Goal: Information Seeking & Learning: Compare options

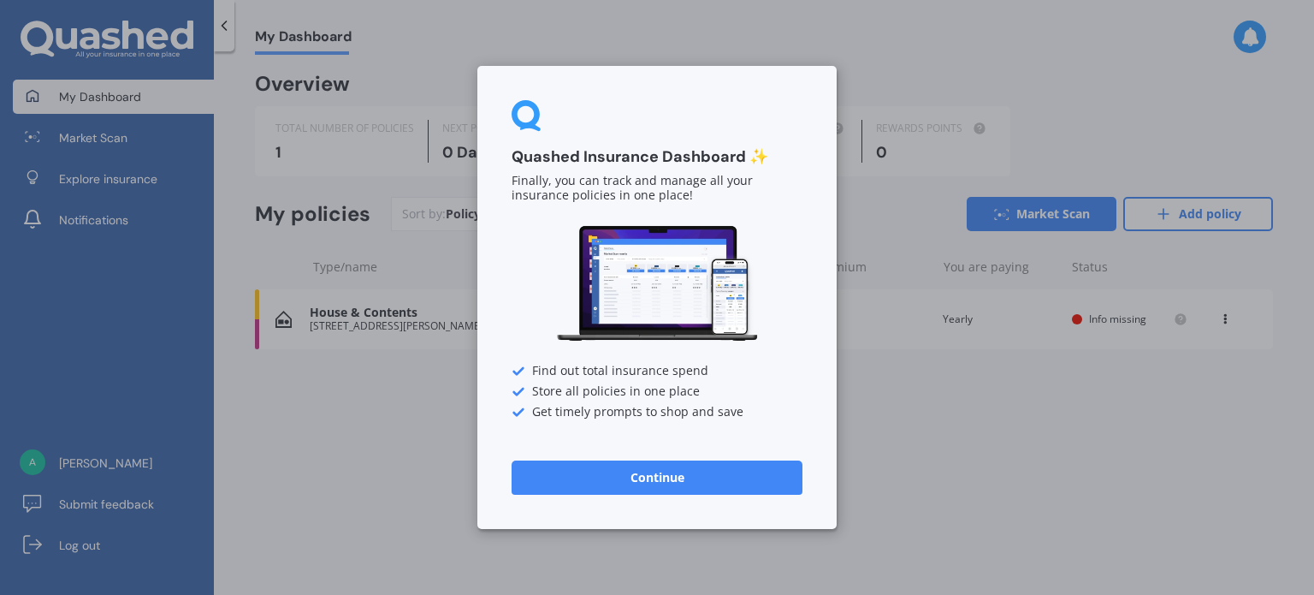
click at [644, 478] on button "Continue" at bounding box center [657, 477] width 291 height 34
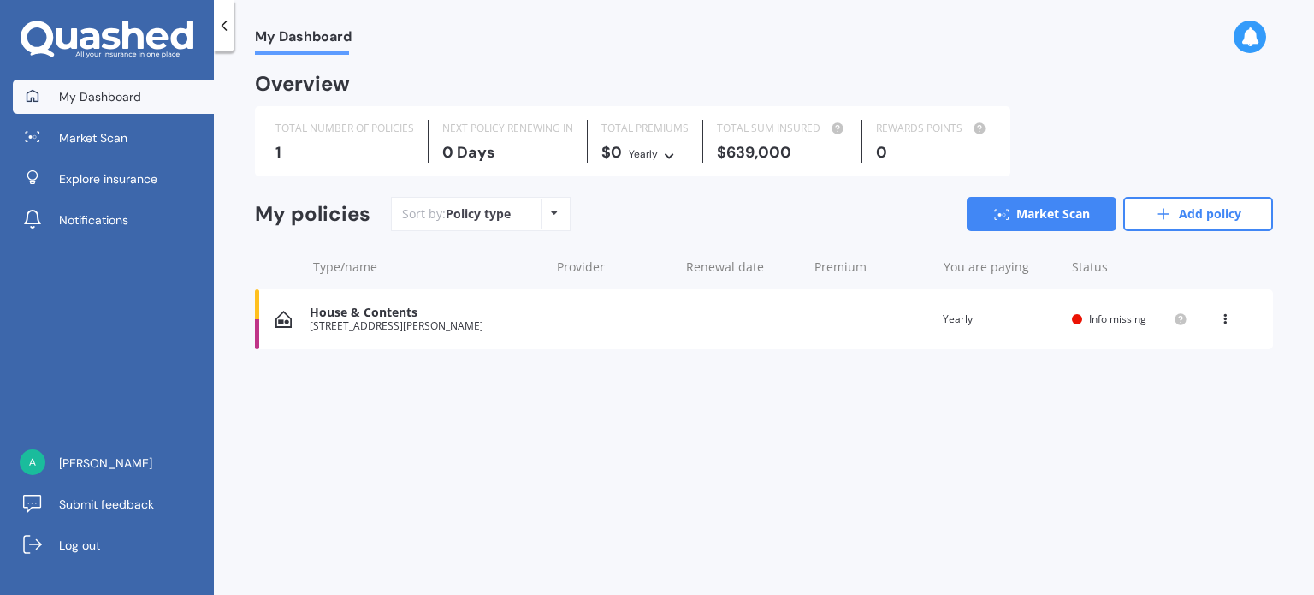
click at [1094, 321] on span "Info missing" at bounding box center [1117, 318] width 57 height 15
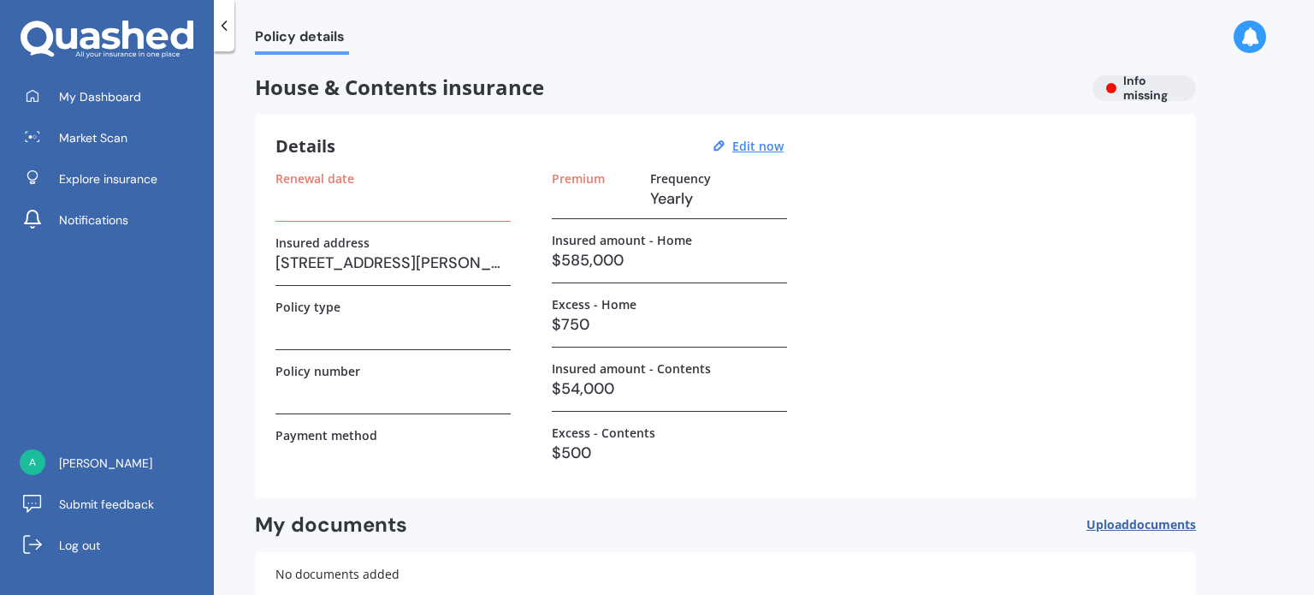
click at [300, 188] on h3 at bounding box center [393, 199] width 235 height 26
click at [298, 186] on h3 at bounding box center [393, 199] width 235 height 26
click at [329, 183] on label "Renewal date" at bounding box center [315, 178] width 79 height 15
click at [748, 143] on u "Edit now" at bounding box center [758, 146] width 51 height 16
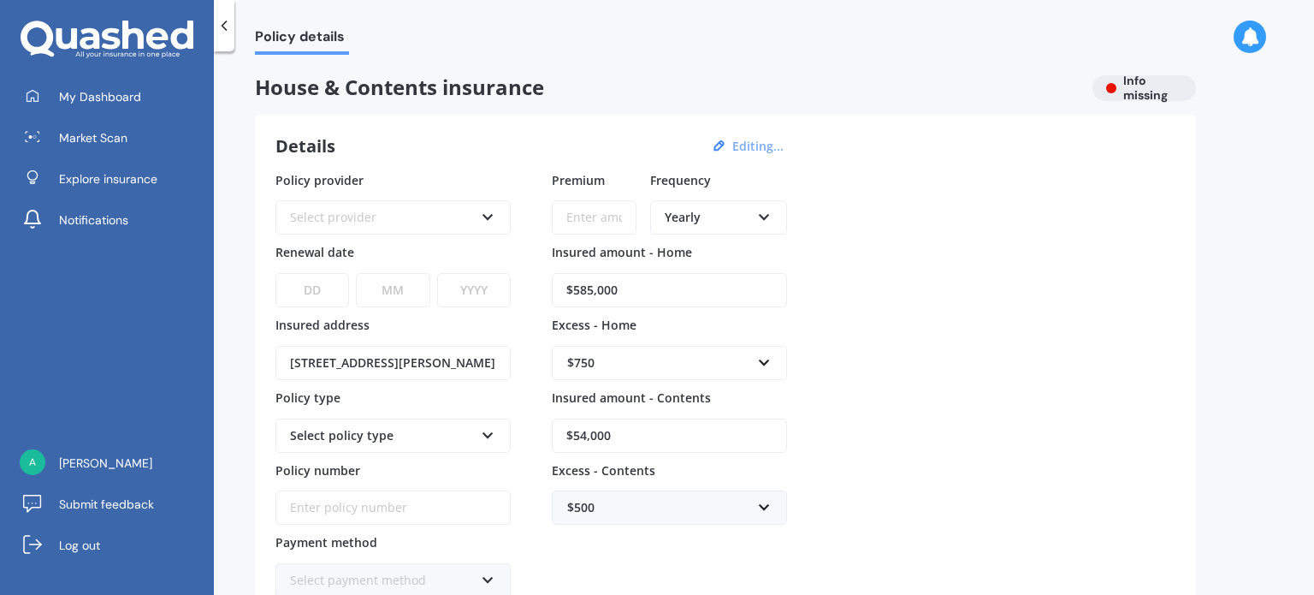
click at [493, 217] on icon at bounding box center [488, 214] width 15 height 12
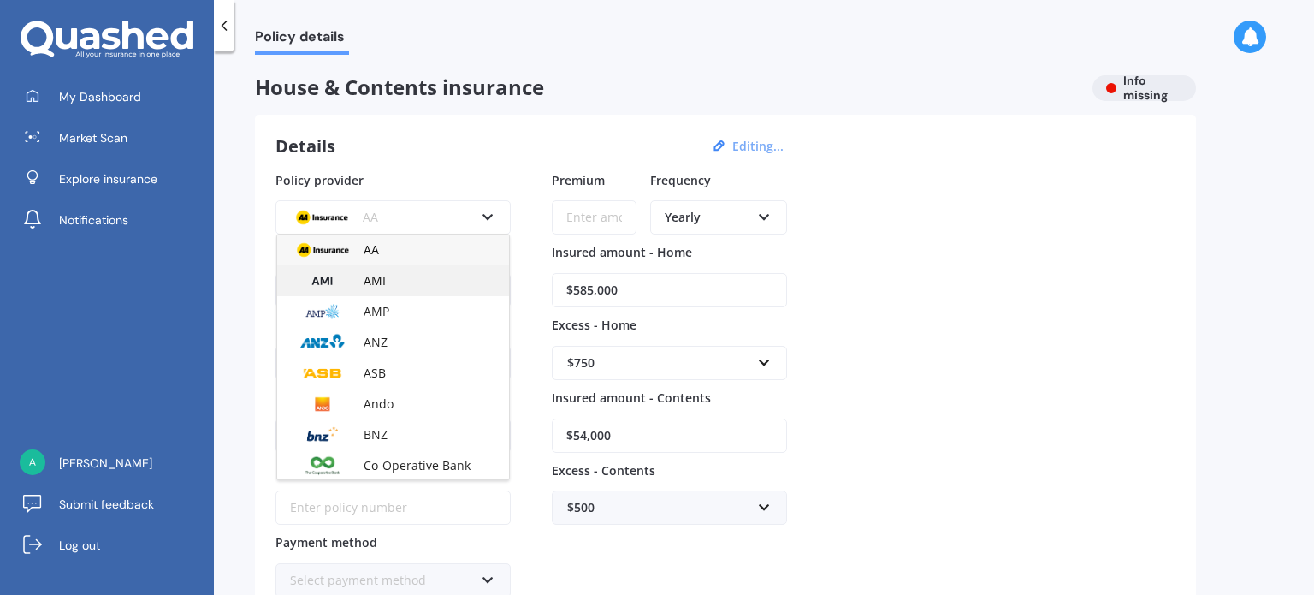
click at [451, 278] on div "AMI" at bounding box center [393, 280] width 232 height 31
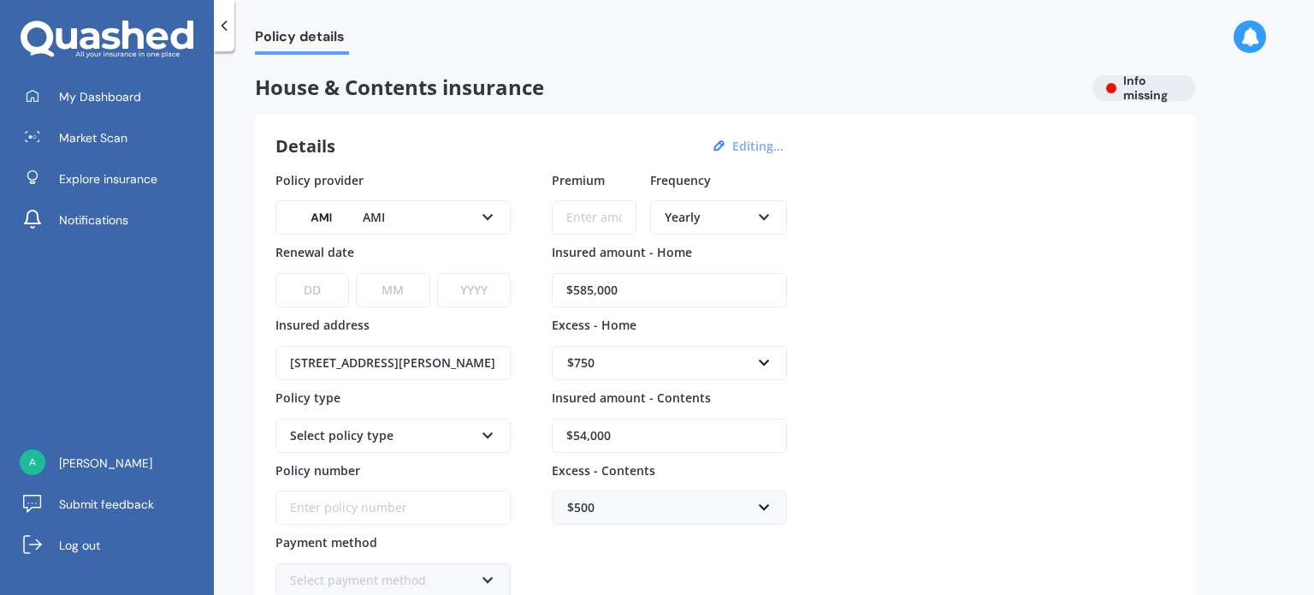
click at [337, 287] on select "DD 01 02 03 04 05 06 07 08 09 10 11 12 13 14 15 16 17 18 19 20 21 22 23 24 25 2…" at bounding box center [313, 290] width 74 height 34
select select "01"
click at [276, 273] on select "DD 01 02 03 04 05 06 07 08 09 10 11 12 13 14 15 16 17 18 19 20 21 22 23 24 25 2…" at bounding box center [313, 290] width 74 height 34
click at [418, 289] on select "MM 01 02 03 04 05 06 07 08 09 10 11 12" at bounding box center [393, 290] width 74 height 34
select select "09"
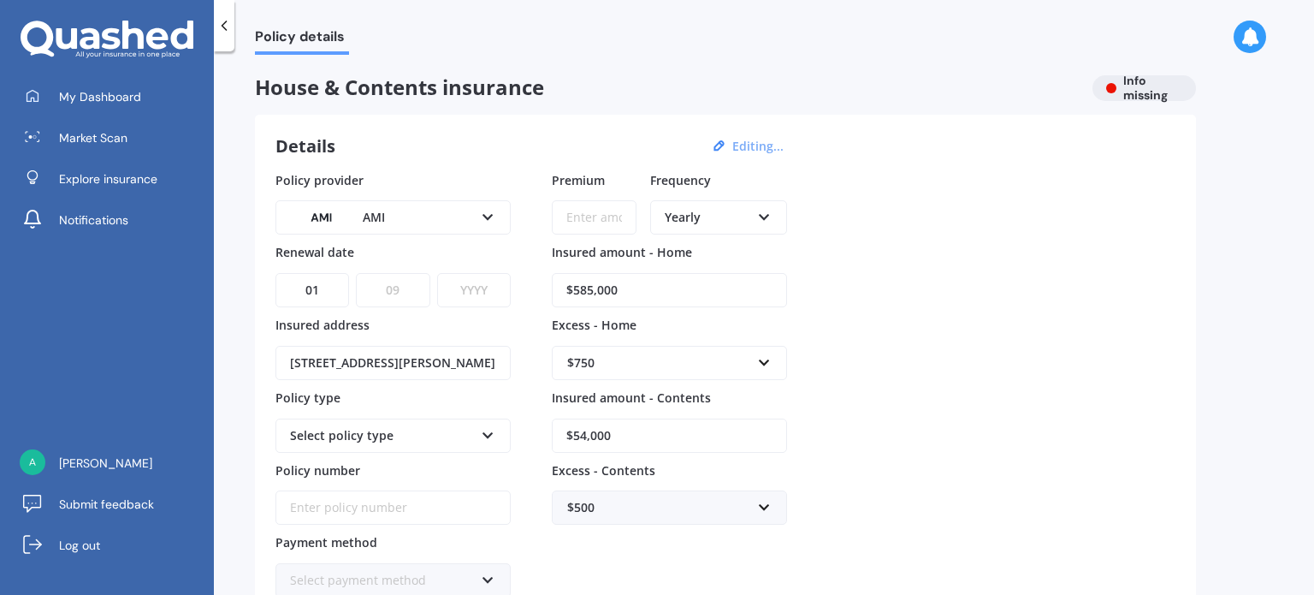
click at [356, 273] on select "MM 01 02 03 04 05 06 07 08 09 10 11 12" at bounding box center [393, 290] width 74 height 34
click at [503, 293] on select "YYYY 2027 2026 2025 2024 2023 2022 2021 2020 2019 2018 2017 2016 2015 2014 2013…" at bounding box center [474, 290] width 74 height 34
select select "2025"
click at [437, 273] on select "YYYY 2027 2026 2025 2024 2023 2022 2021 2020 2019 2018 2017 2016 2015 2014 2013…" at bounding box center [474, 290] width 74 height 34
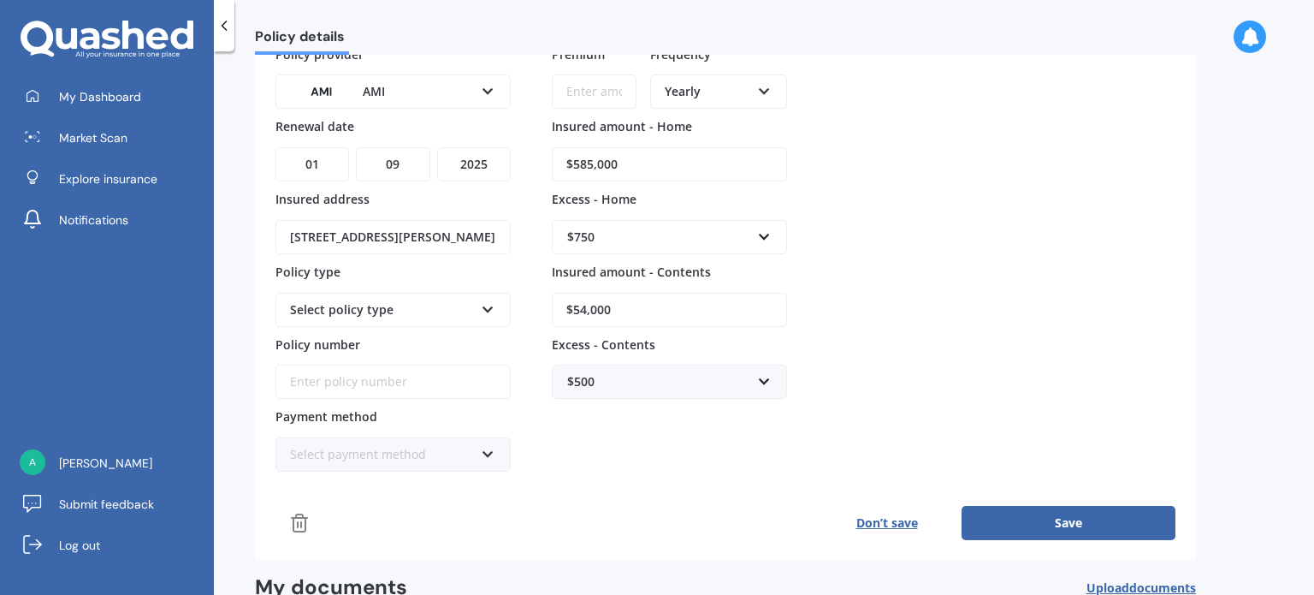
scroll to position [171, 0]
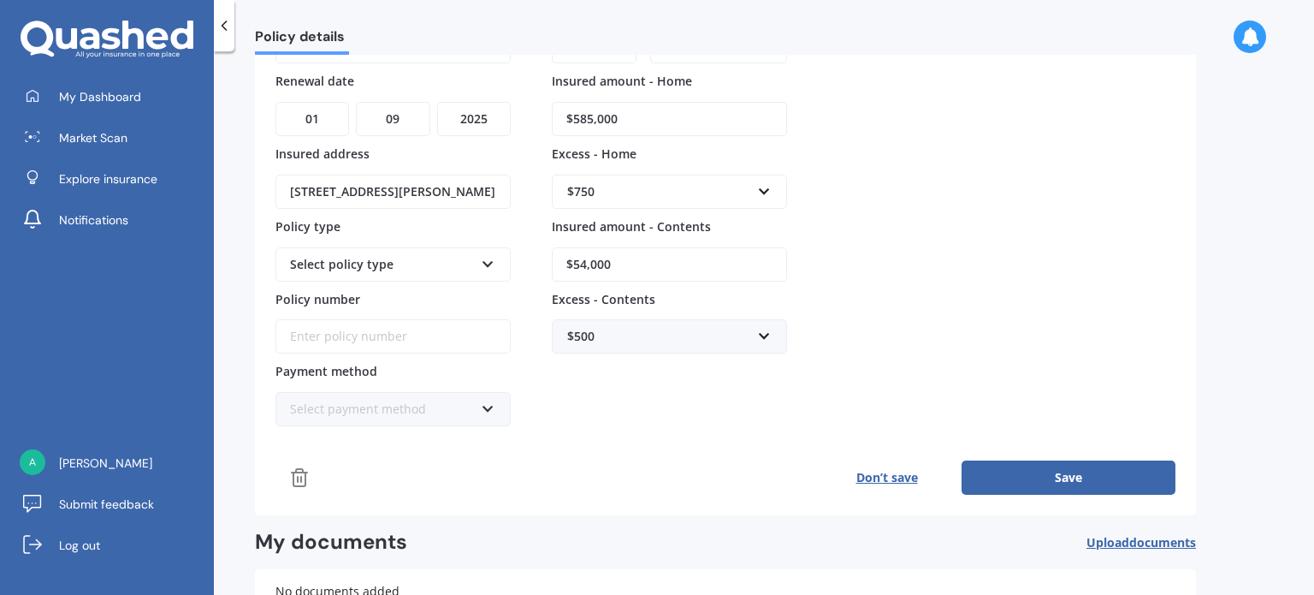
click at [1084, 475] on button "Save" at bounding box center [1069, 477] width 214 height 34
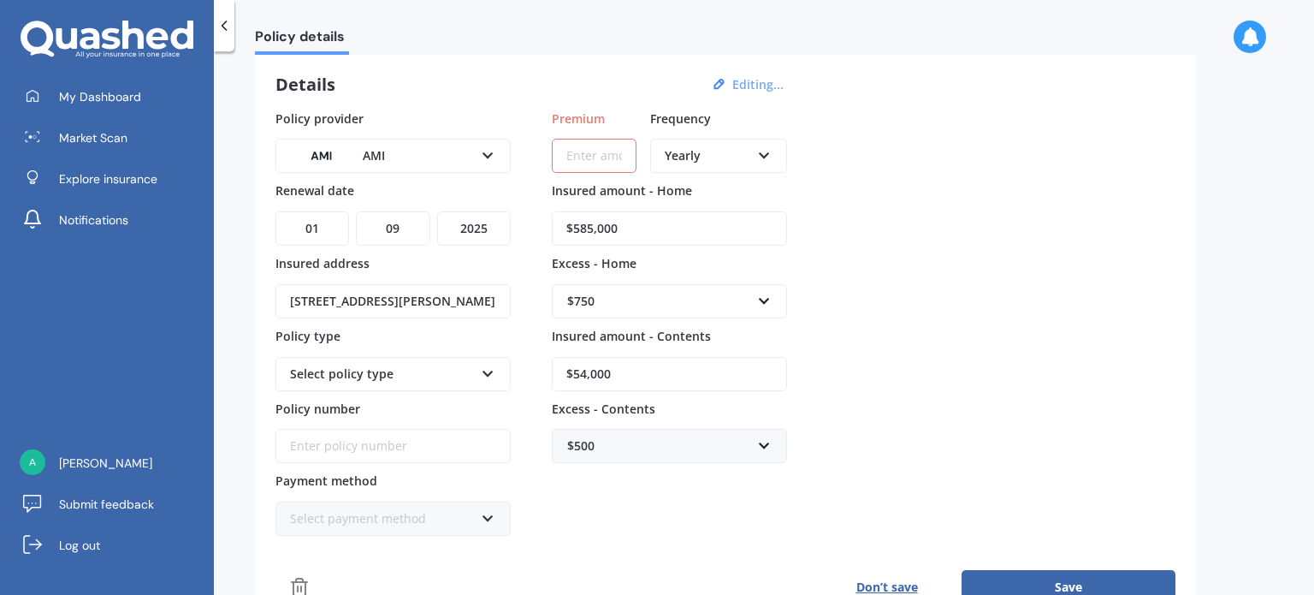
scroll to position [60, 0]
click at [590, 150] on input "Premium" at bounding box center [594, 157] width 85 height 34
click at [758, 156] on icon at bounding box center [764, 154] width 15 height 12
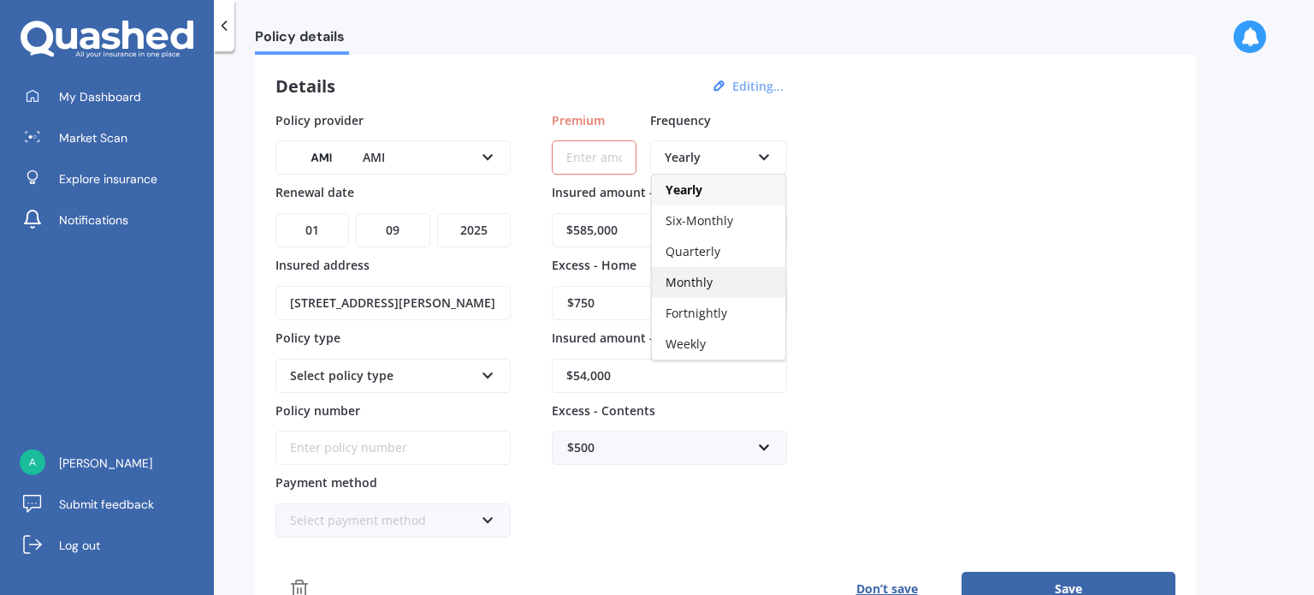
click at [732, 280] on div "Monthly" at bounding box center [718, 282] width 133 height 31
click at [608, 149] on input "Premium" at bounding box center [594, 157] width 85 height 34
click at [561, 145] on input "Premium" at bounding box center [594, 157] width 85 height 34
click at [576, 120] on div at bounding box center [594, 147] width 85 height 56
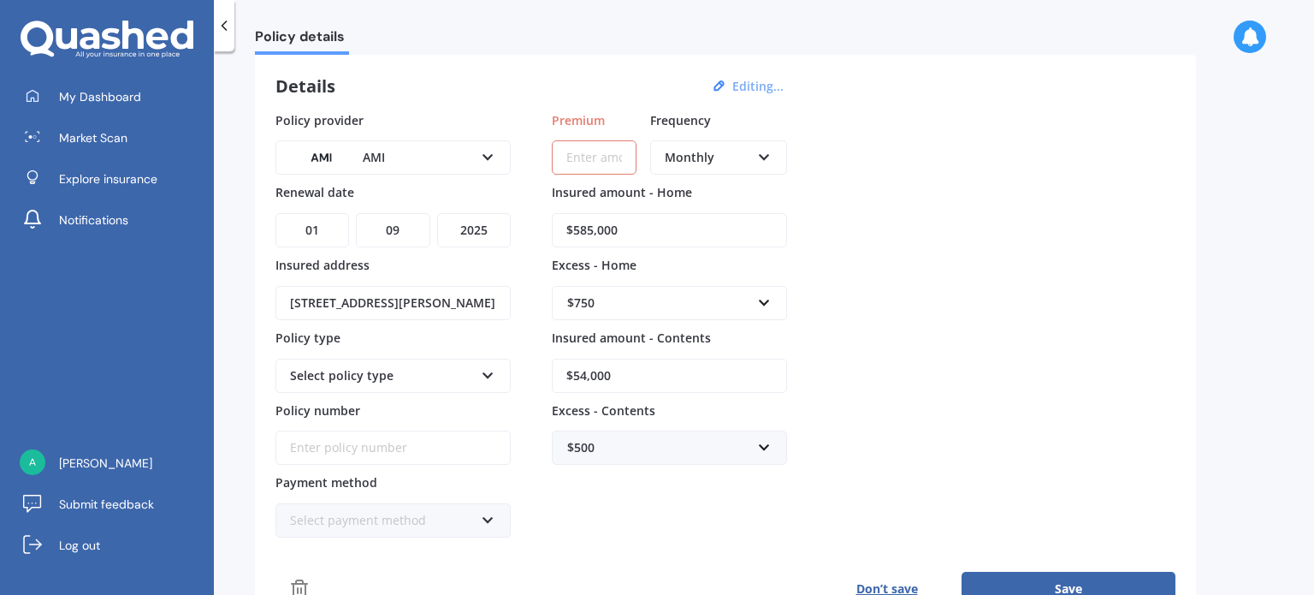
click at [588, 157] on input "Premium" at bounding box center [594, 157] width 85 height 34
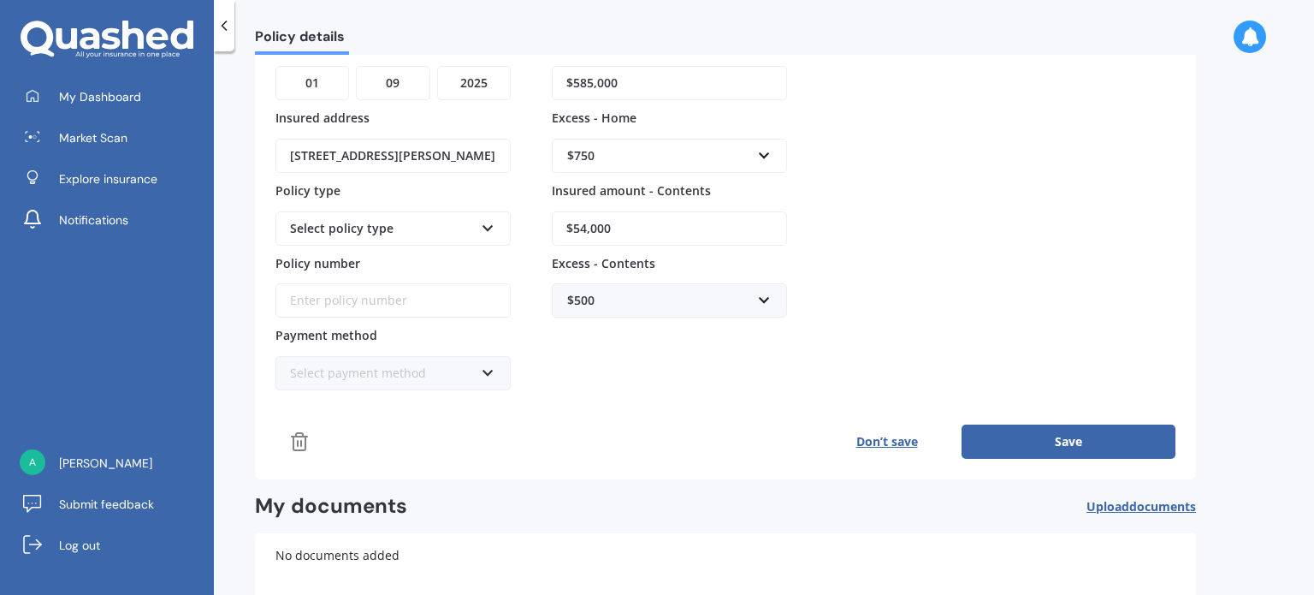
scroll to position [231, 0]
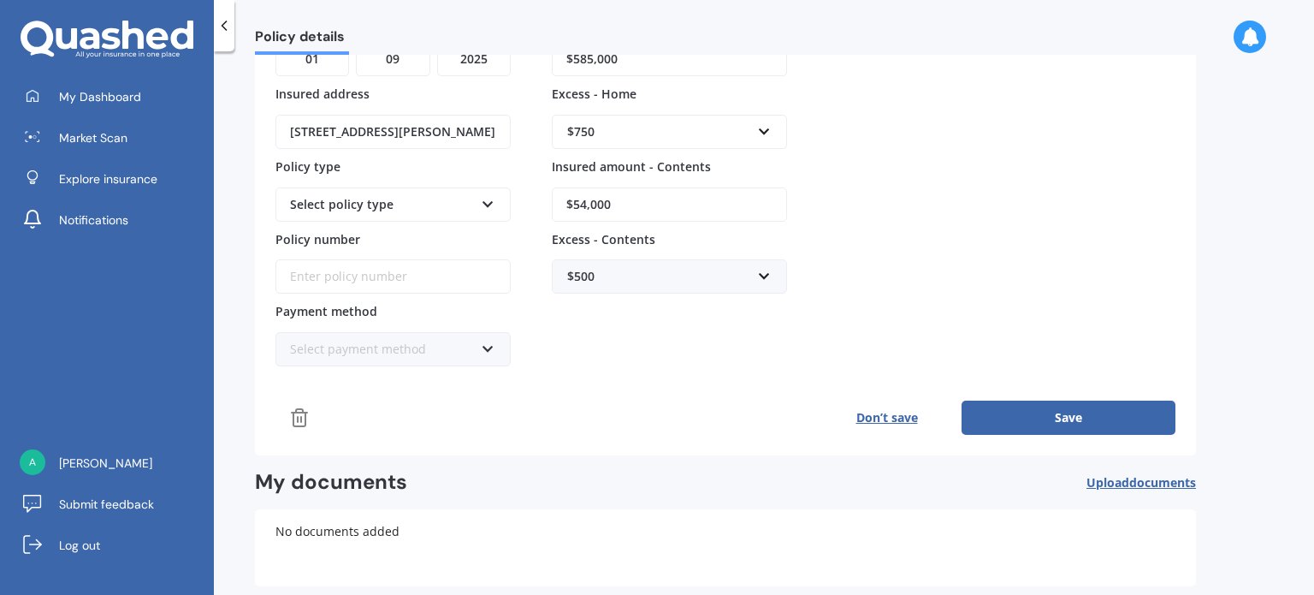
click at [1065, 424] on button "Save" at bounding box center [1069, 417] width 214 height 34
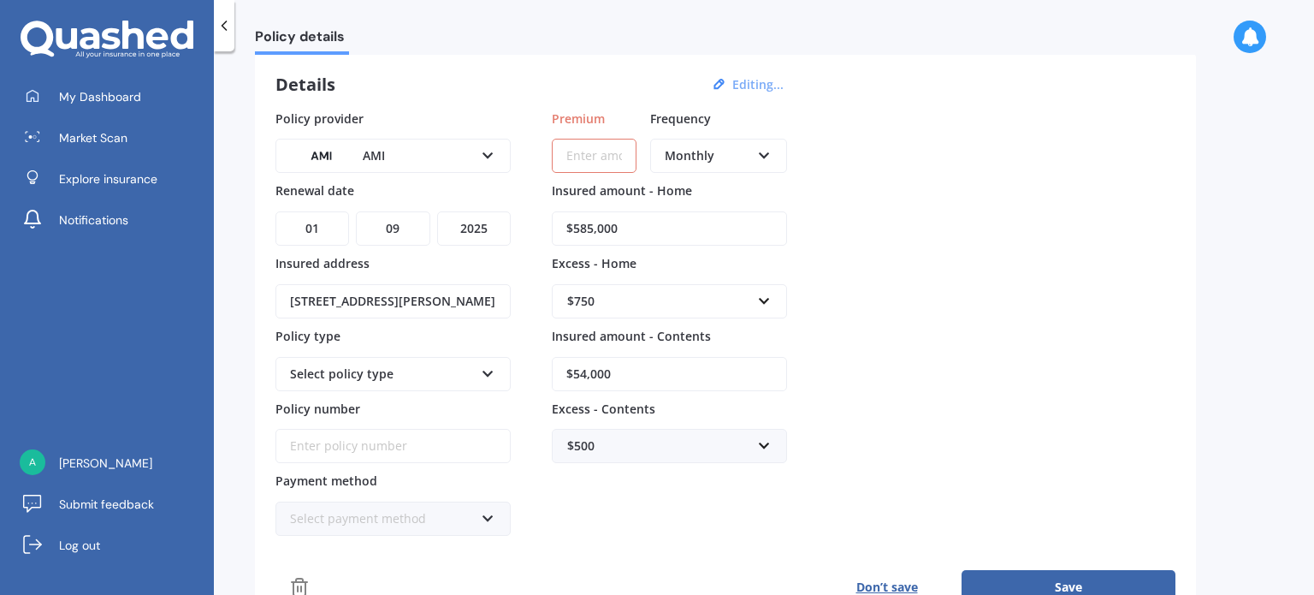
scroll to position [54, 0]
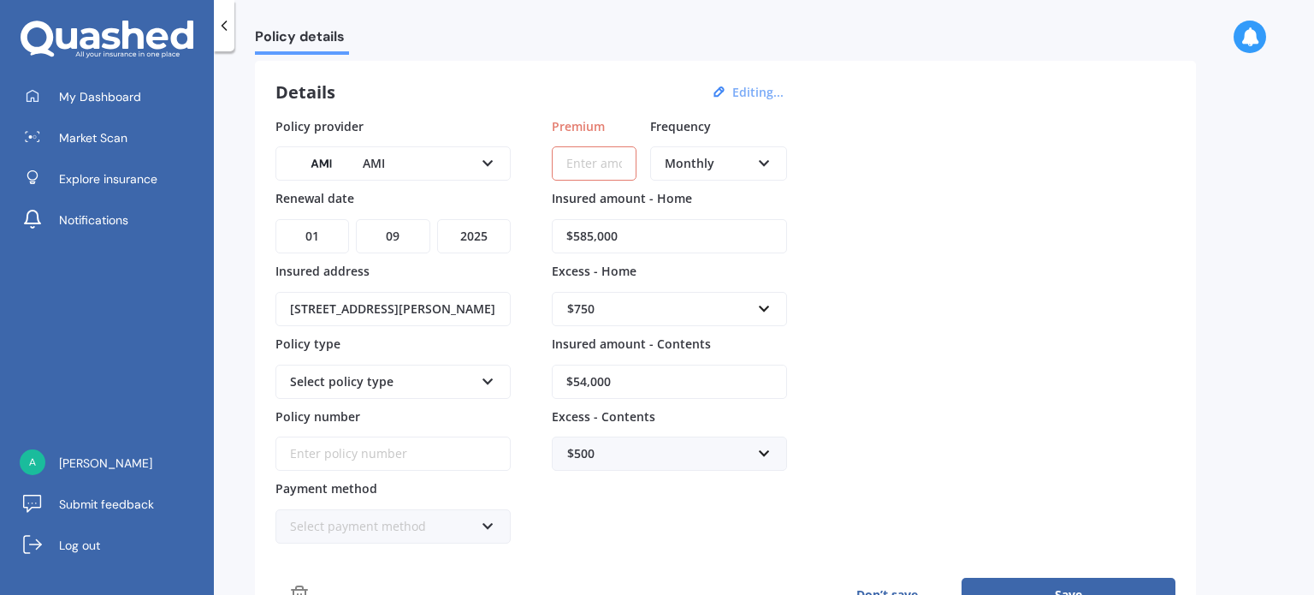
click at [622, 167] on input "Premium" at bounding box center [594, 163] width 85 height 34
click at [608, 160] on input "Premium" at bounding box center [594, 163] width 85 height 34
click at [599, 159] on input "Premium" at bounding box center [594, 163] width 85 height 34
click at [767, 166] on icon at bounding box center [764, 160] width 15 height 12
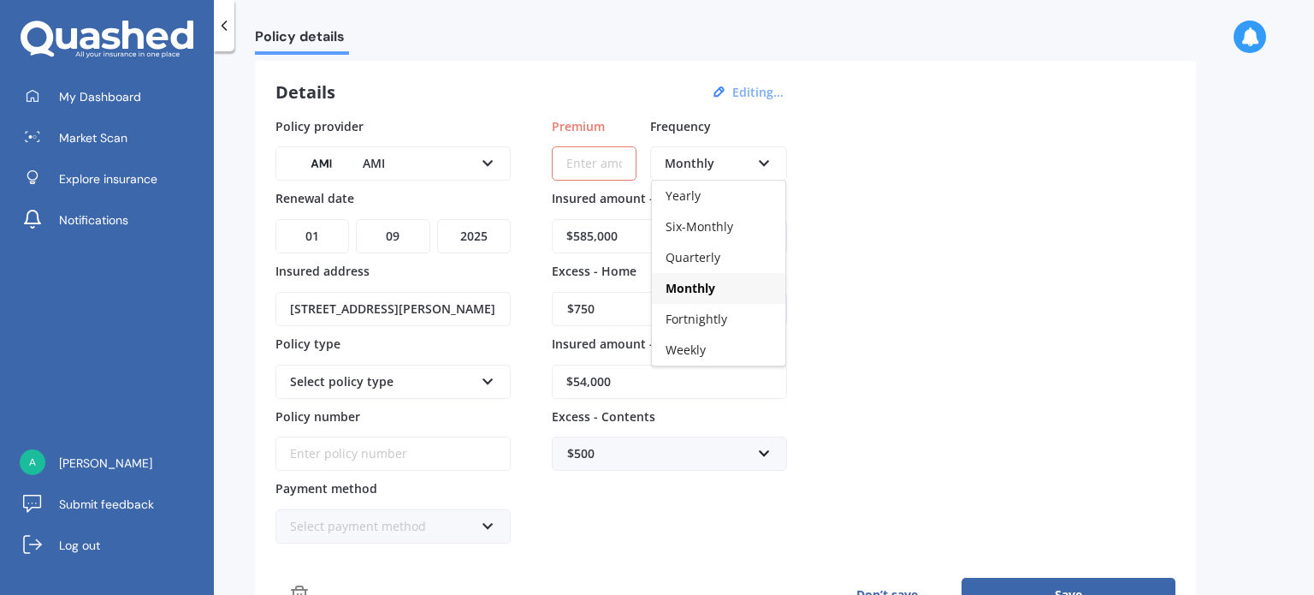
click at [767, 166] on icon at bounding box center [764, 160] width 15 height 12
click at [863, 274] on div "Policy provider AMI AA AMI AMP ANZ ASB Ando BNZ Co-Operative Bank FMG Initio Ki…" at bounding box center [726, 330] width 900 height 427
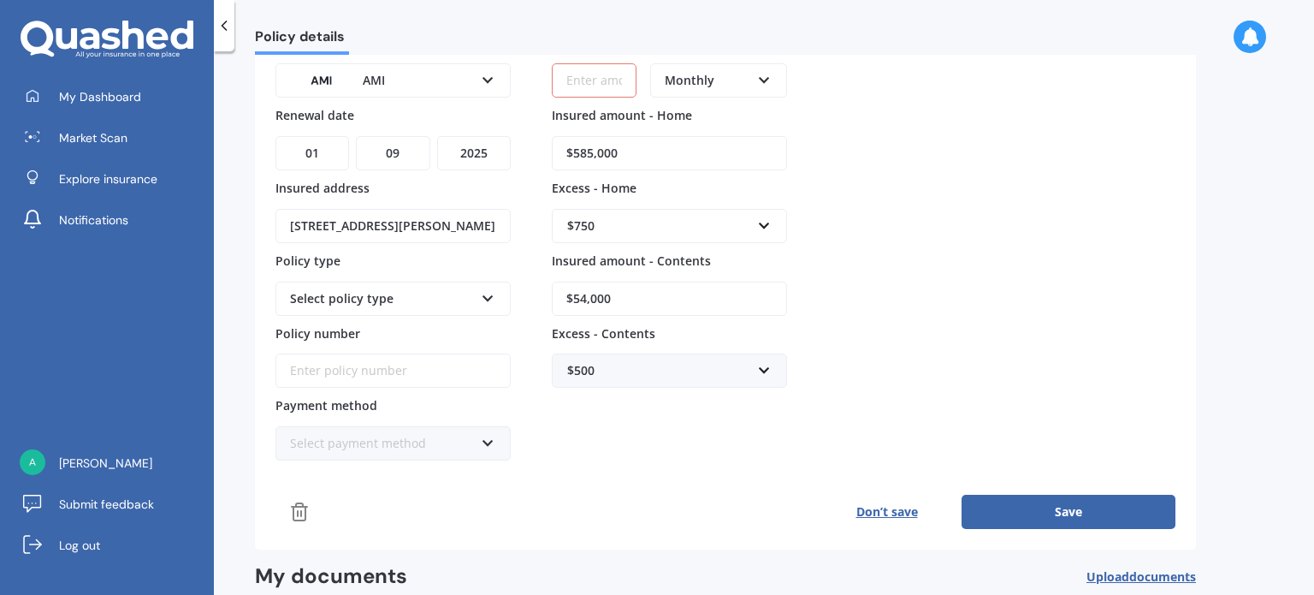
scroll to position [139, 0]
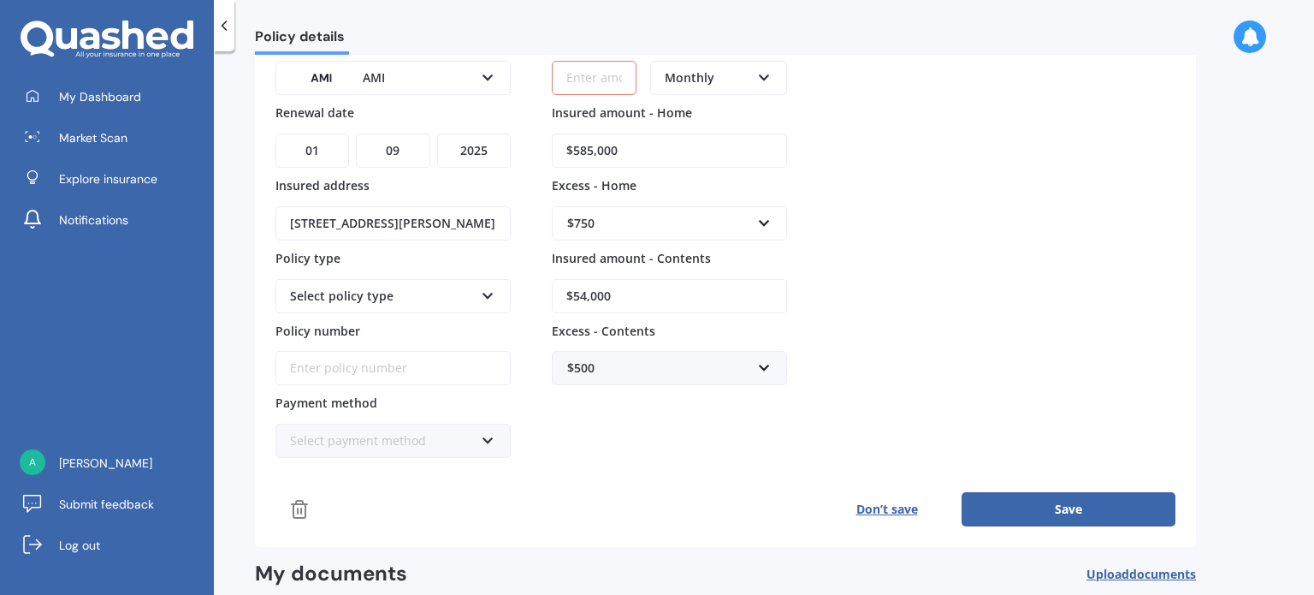
click at [483, 436] on icon at bounding box center [488, 437] width 15 height 12
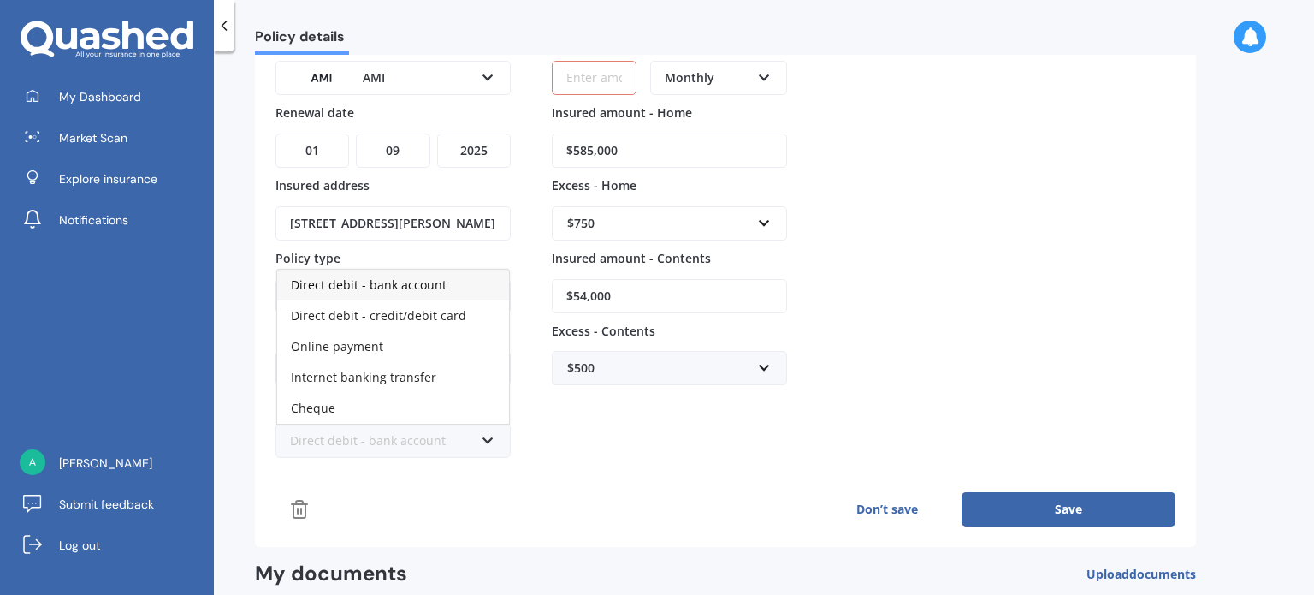
click at [428, 282] on span "Direct debit - bank account" at bounding box center [369, 284] width 156 height 16
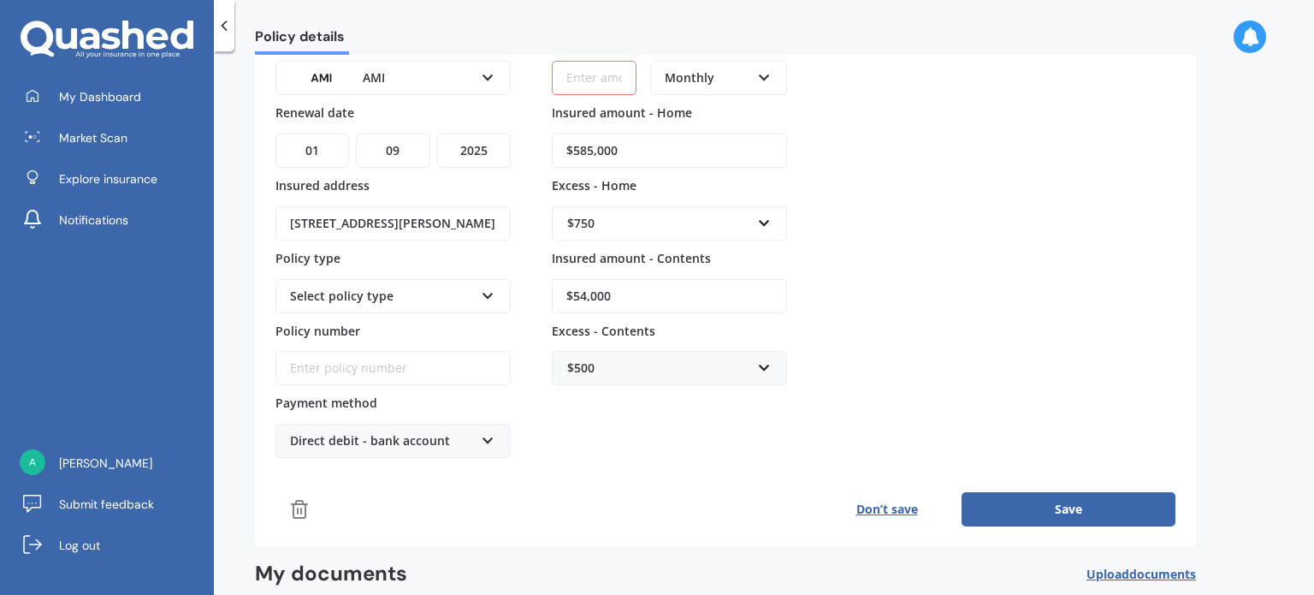
click at [1052, 507] on button "Save" at bounding box center [1069, 509] width 214 height 34
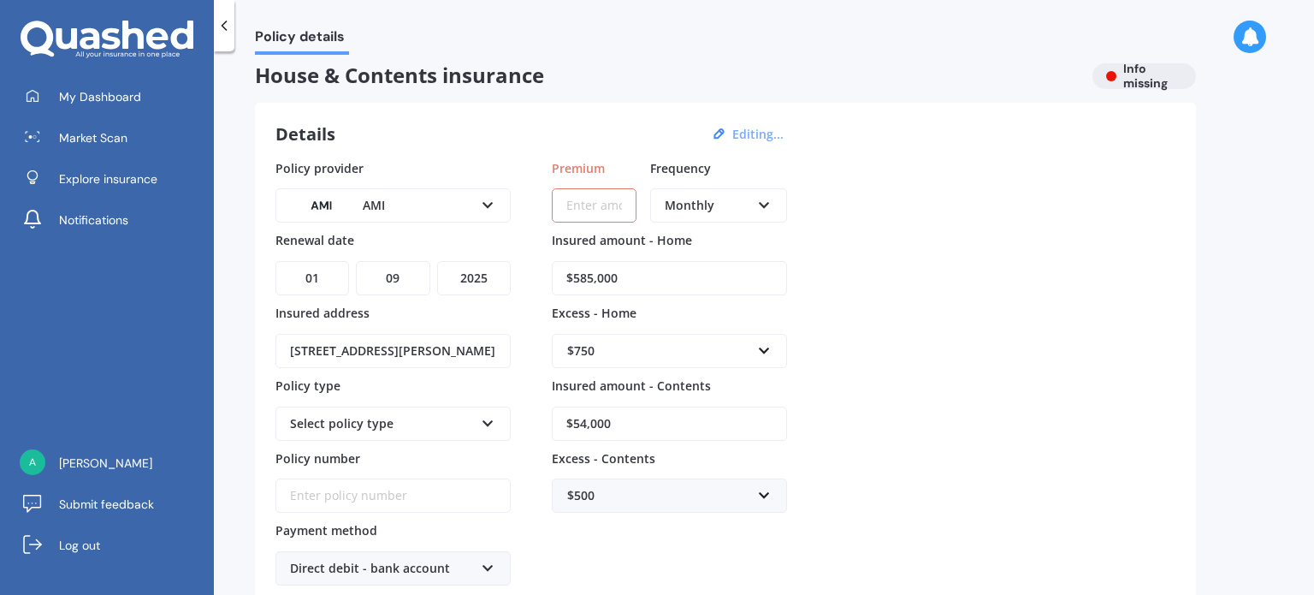
scroll to position [0, 0]
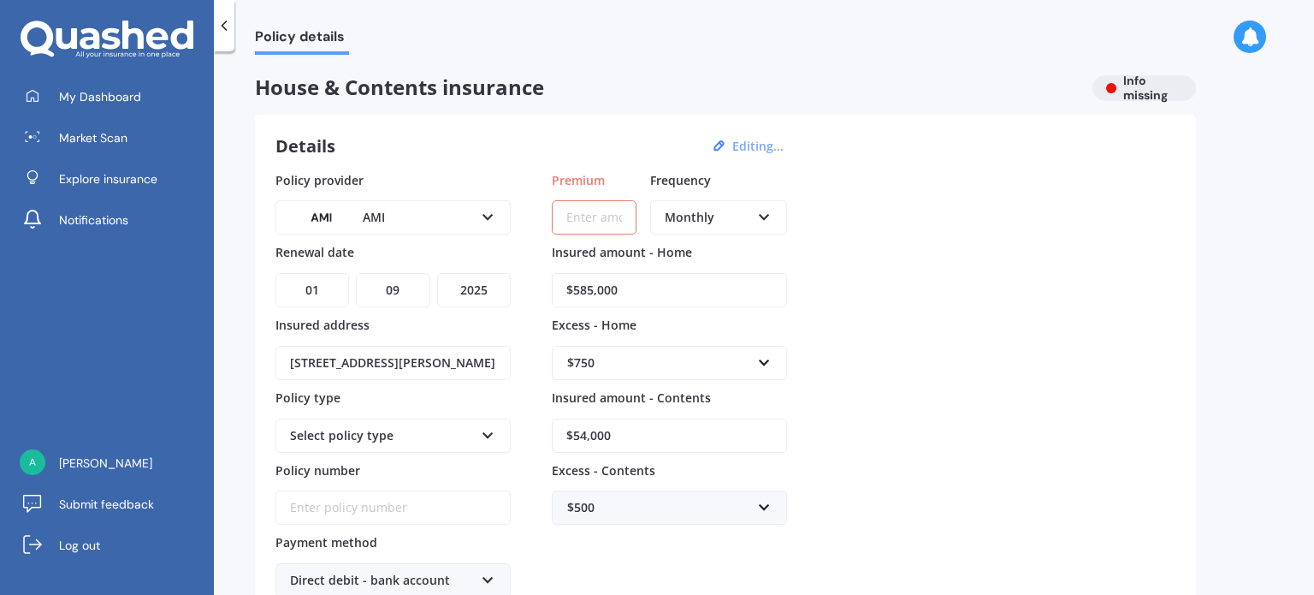
click at [1142, 88] on div "House & Contents insurance Info missing" at bounding box center [725, 88] width 941 height 26
click at [1243, 32] on icon at bounding box center [1250, 36] width 19 height 19
click at [1123, 224] on div "Policy provider AMI AA AMI AMP ANZ ASB Ando BNZ Co-Operative Bank FMG Initio Ki…" at bounding box center [726, 384] width 900 height 427
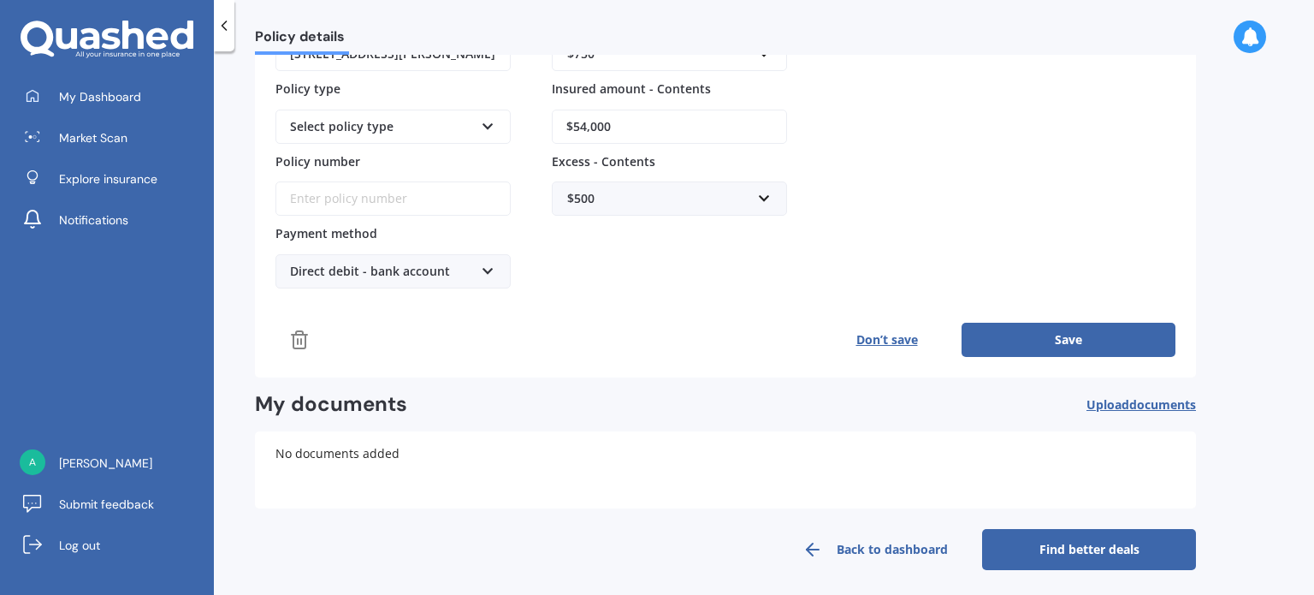
scroll to position [311, 0]
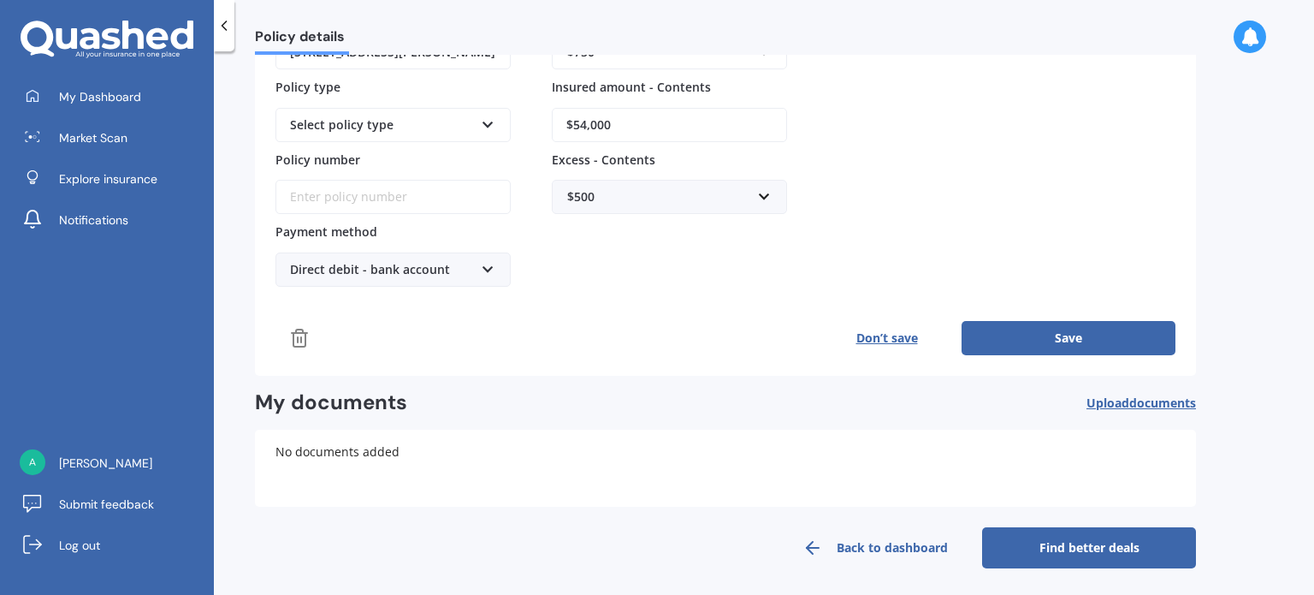
click at [1096, 543] on link "Find better deals" at bounding box center [1089, 547] width 214 height 41
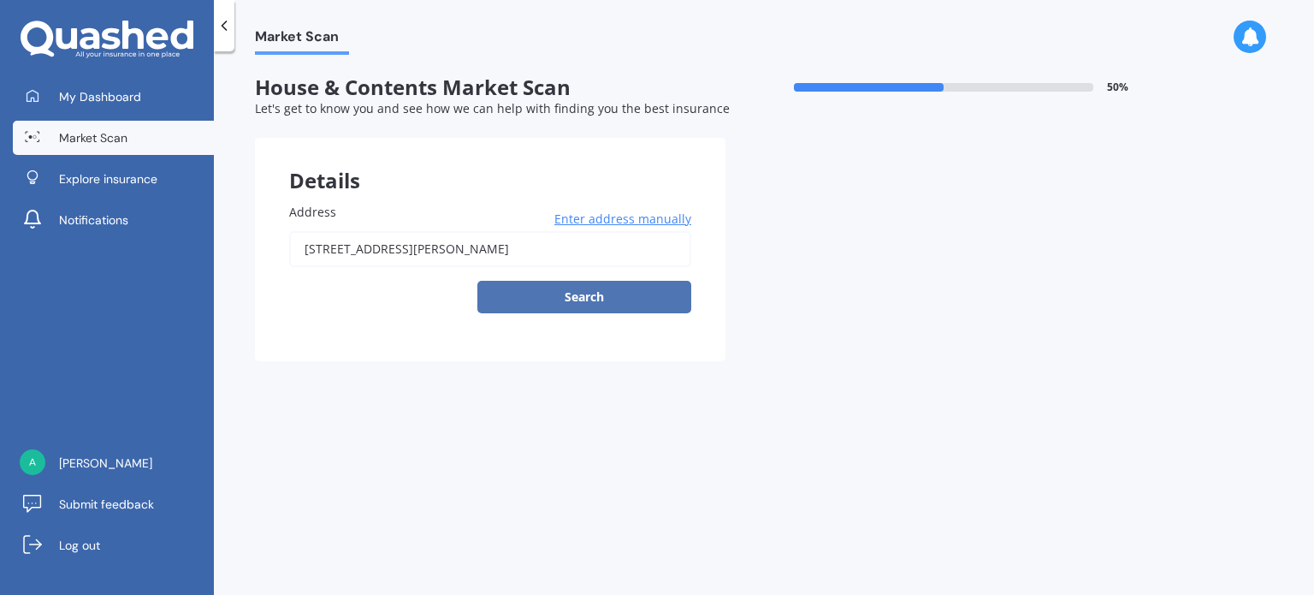
click at [541, 296] on button "Search" at bounding box center [584, 297] width 214 height 33
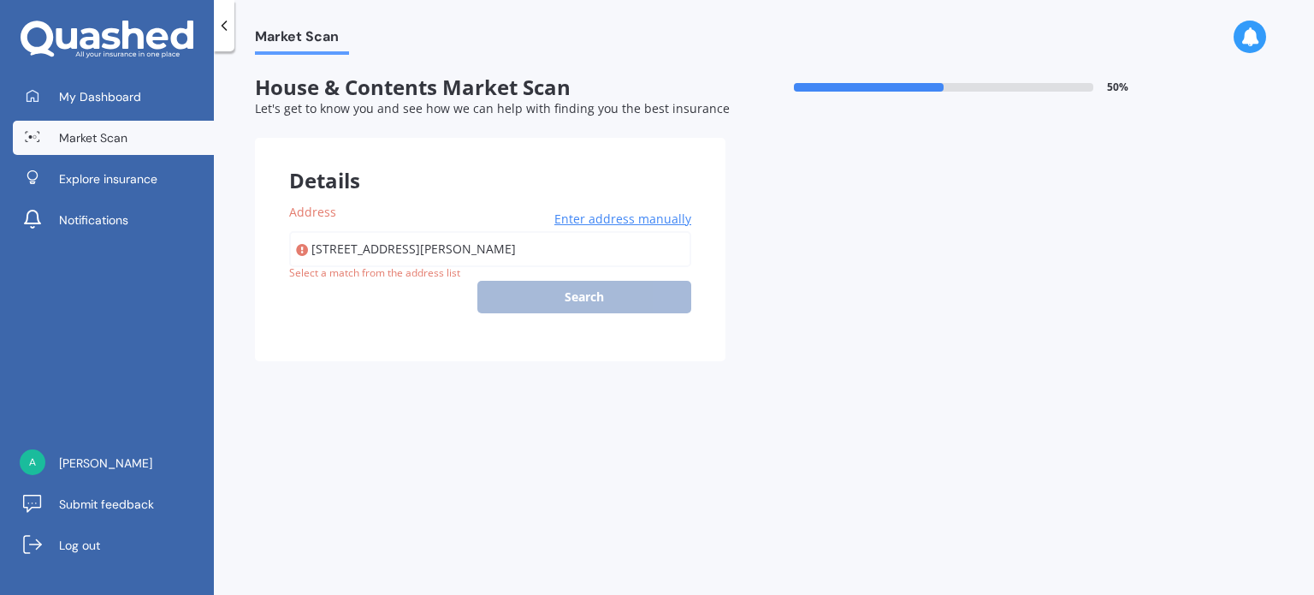
type input "356 Hailes Road, Whananaki 0181"
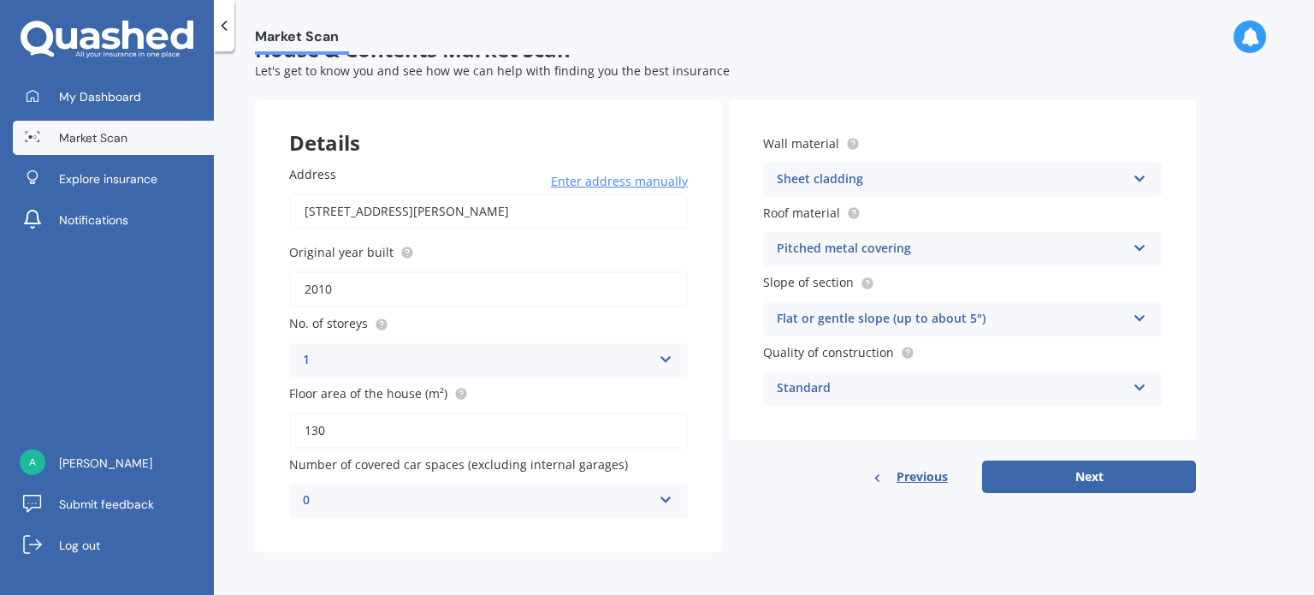
scroll to position [38, 0]
click at [1103, 478] on button "Next" at bounding box center [1089, 476] width 214 height 33
select select "30"
select select "12"
select select "1969"
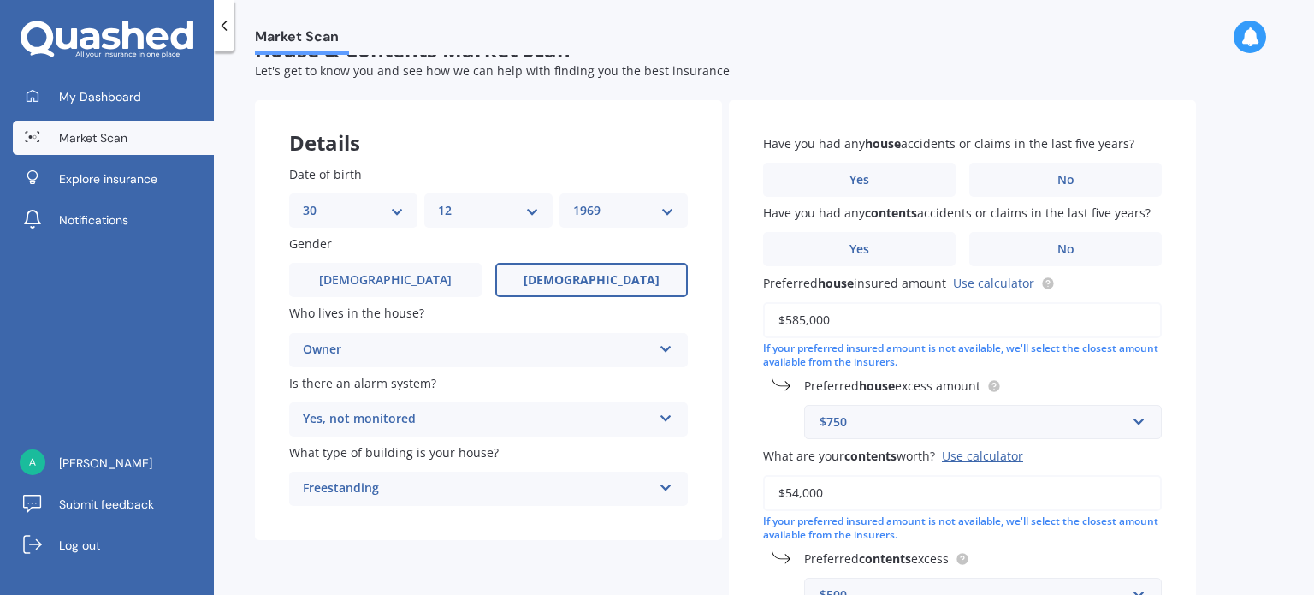
scroll to position [0, 0]
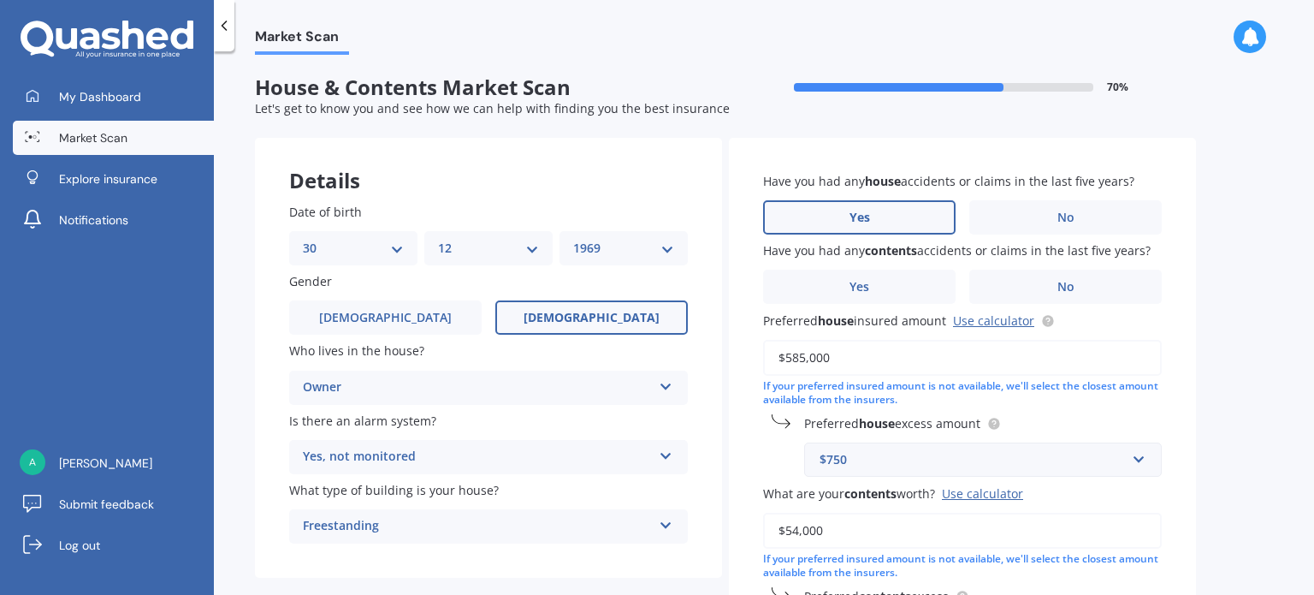
click at [873, 211] on label "Yes" at bounding box center [859, 217] width 193 height 34
click at [0, 0] on input "Yes" at bounding box center [0, 0] width 0 height 0
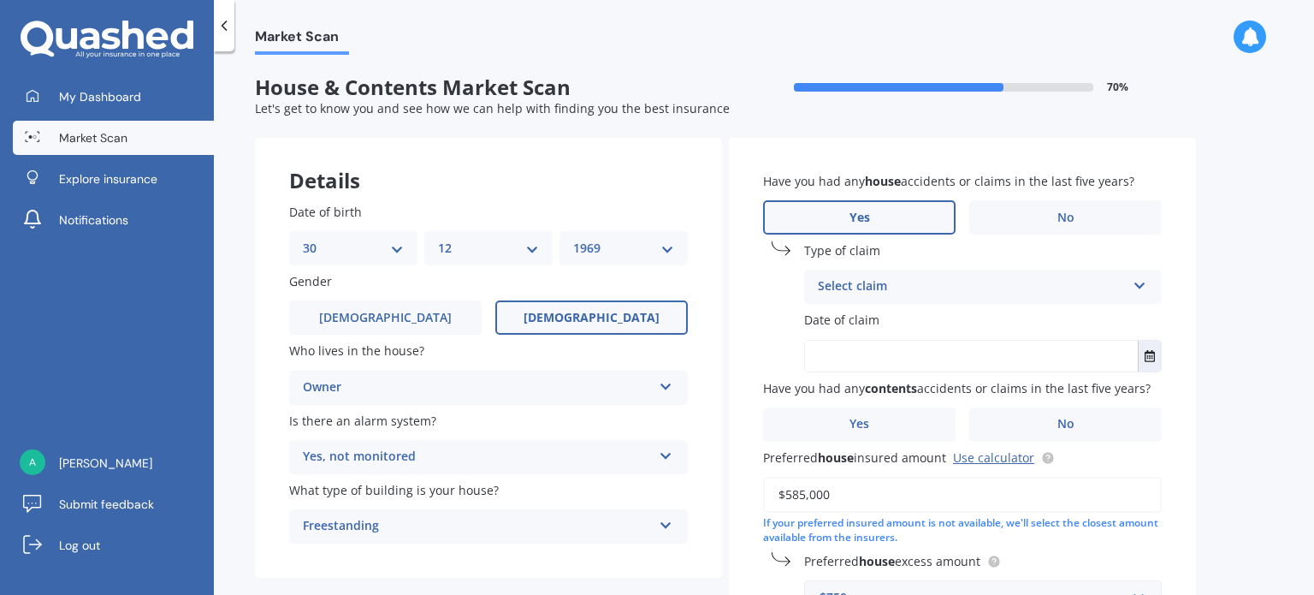
click at [1140, 282] on icon at bounding box center [1140, 282] width 15 height 12
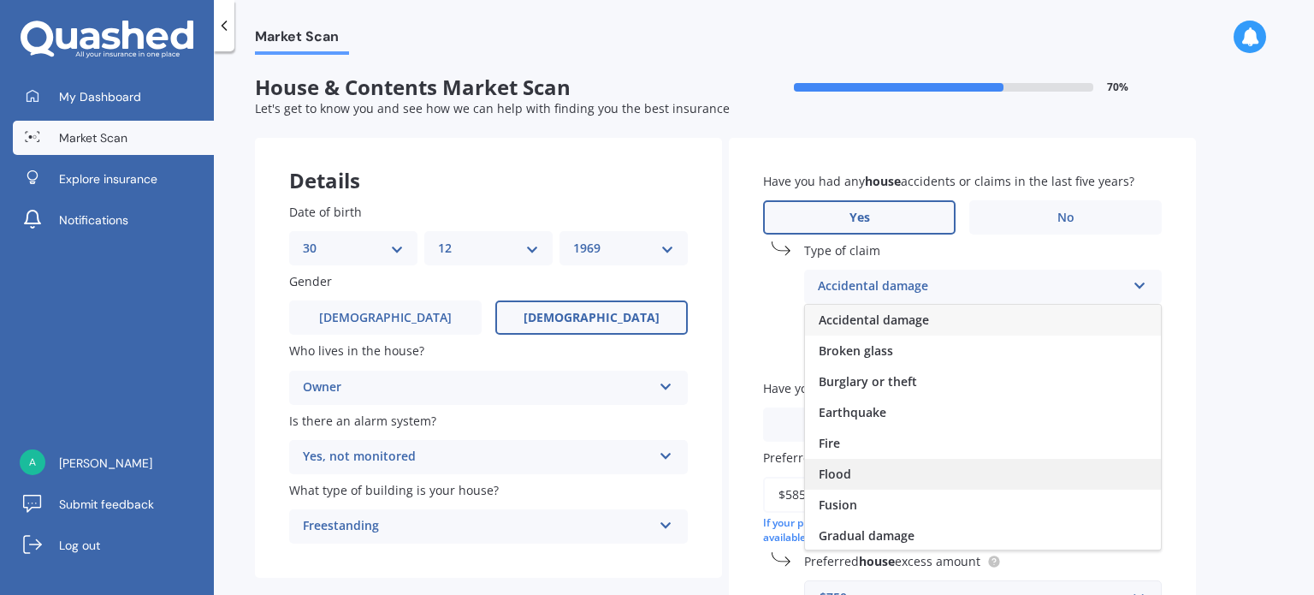
click at [956, 482] on div "Flood" at bounding box center [983, 474] width 356 height 31
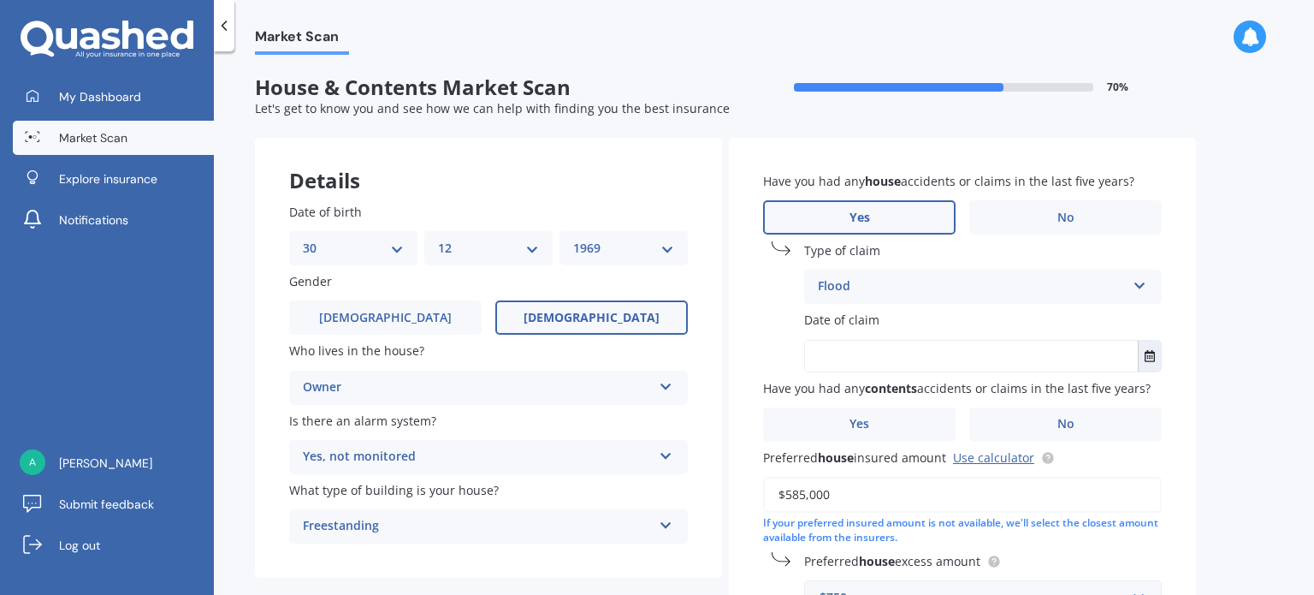
click at [1139, 285] on icon at bounding box center [1140, 282] width 15 height 12
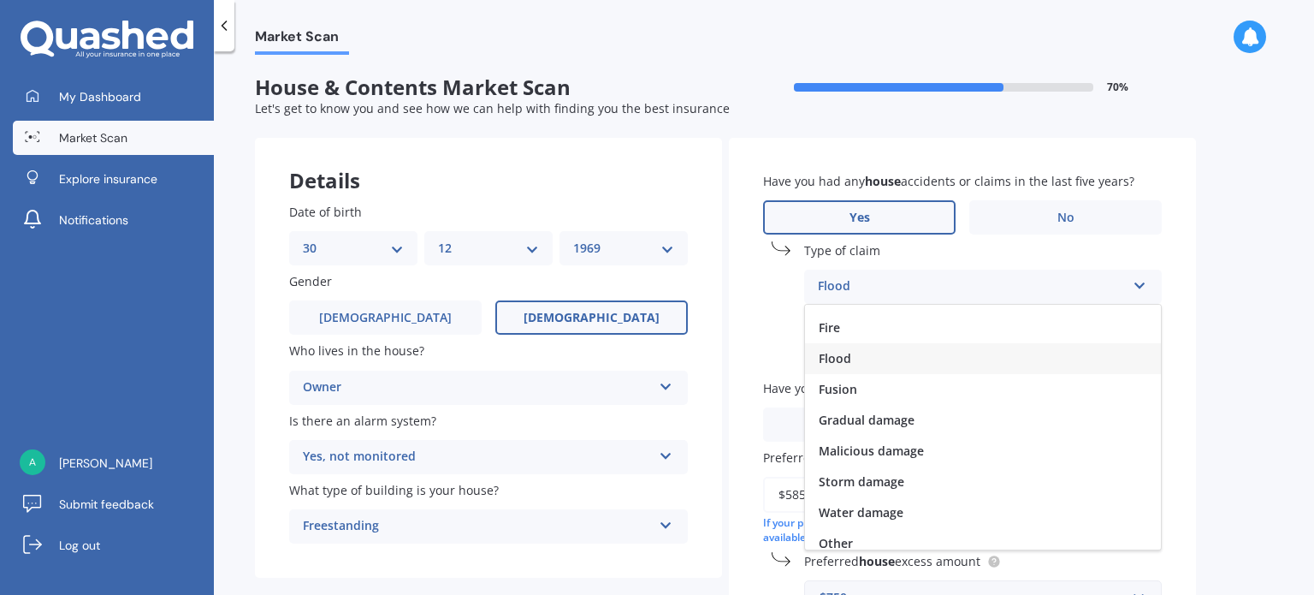
scroll to position [124, 0]
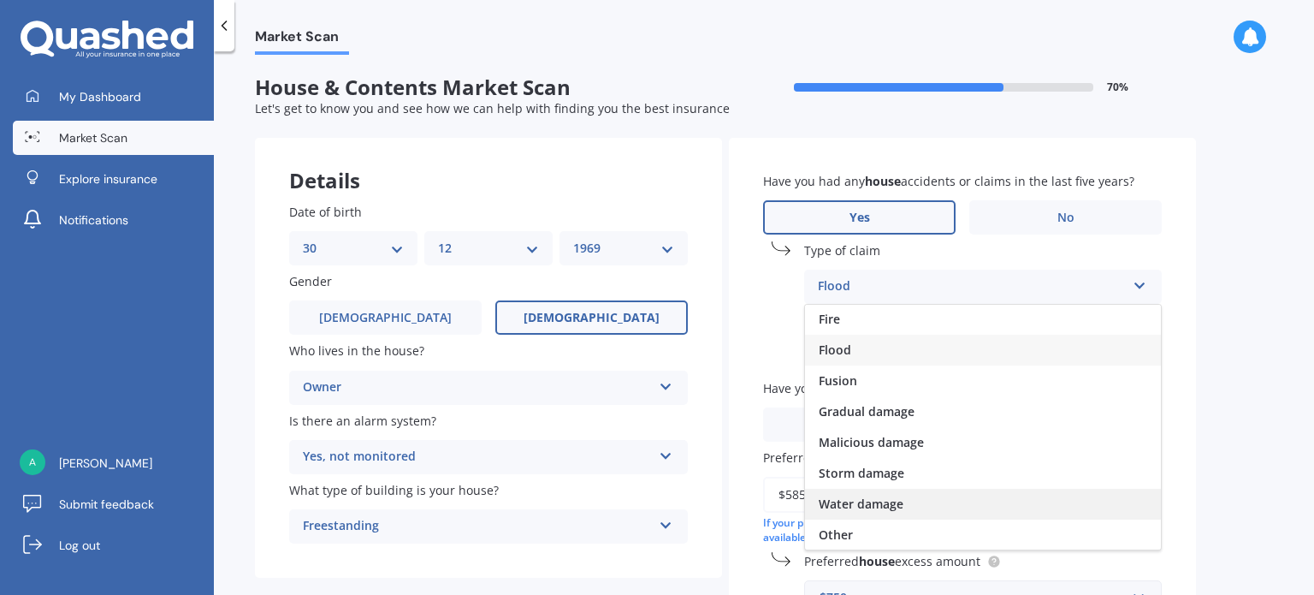
click at [996, 492] on div "Water damage" at bounding box center [983, 504] width 356 height 31
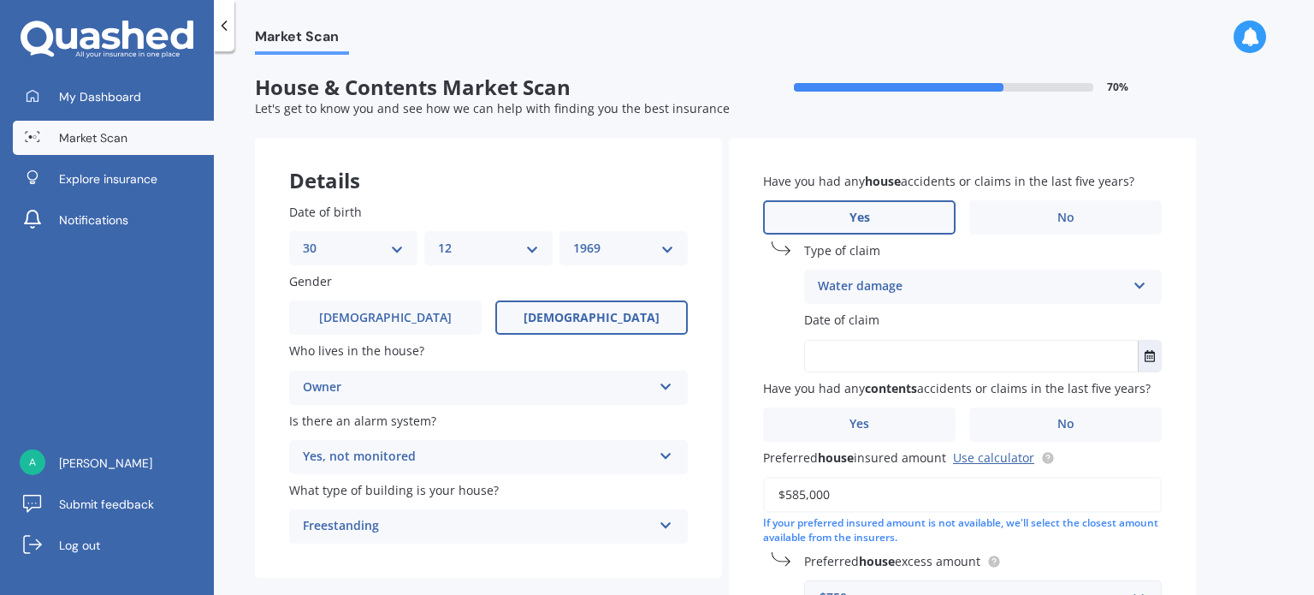
click at [960, 314] on label "Date of claim" at bounding box center [979, 320] width 351 height 18
click at [856, 311] on span "Date of claim" at bounding box center [841, 320] width 75 height 18
click at [860, 331] on div "Date of claim" at bounding box center [962, 341] width 399 height 61
click at [859, 358] on input "text" at bounding box center [971, 356] width 333 height 31
click at [970, 347] on input "text" at bounding box center [971, 356] width 333 height 31
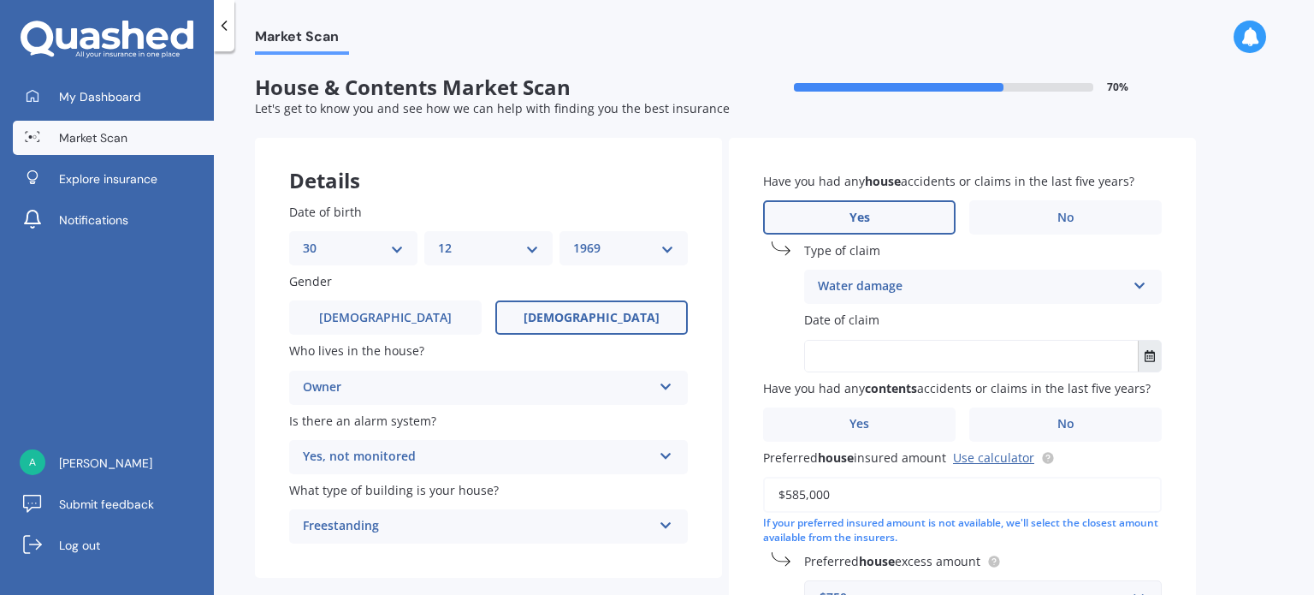
click at [1146, 353] on icon "Select date" at bounding box center [1150, 356] width 10 height 12
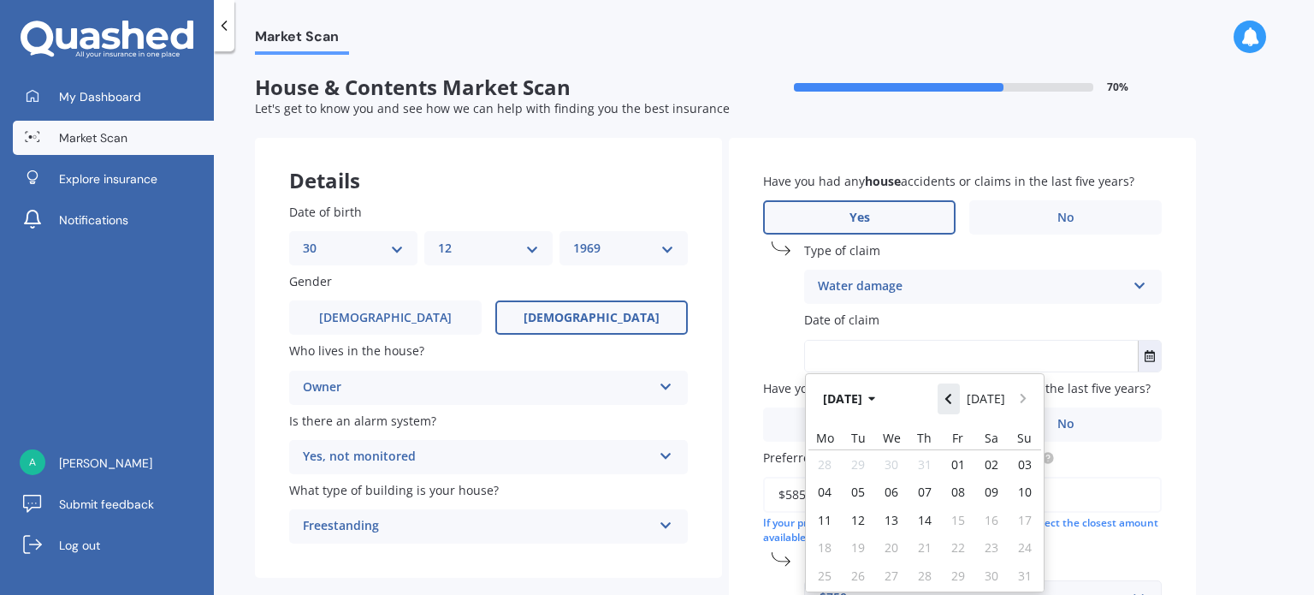
click at [952, 406] on button "Navigate back" at bounding box center [949, 398] width 22 height 31
click at [876, 403] on icon "button" at bounding box center [873, 399] width 8 height 12
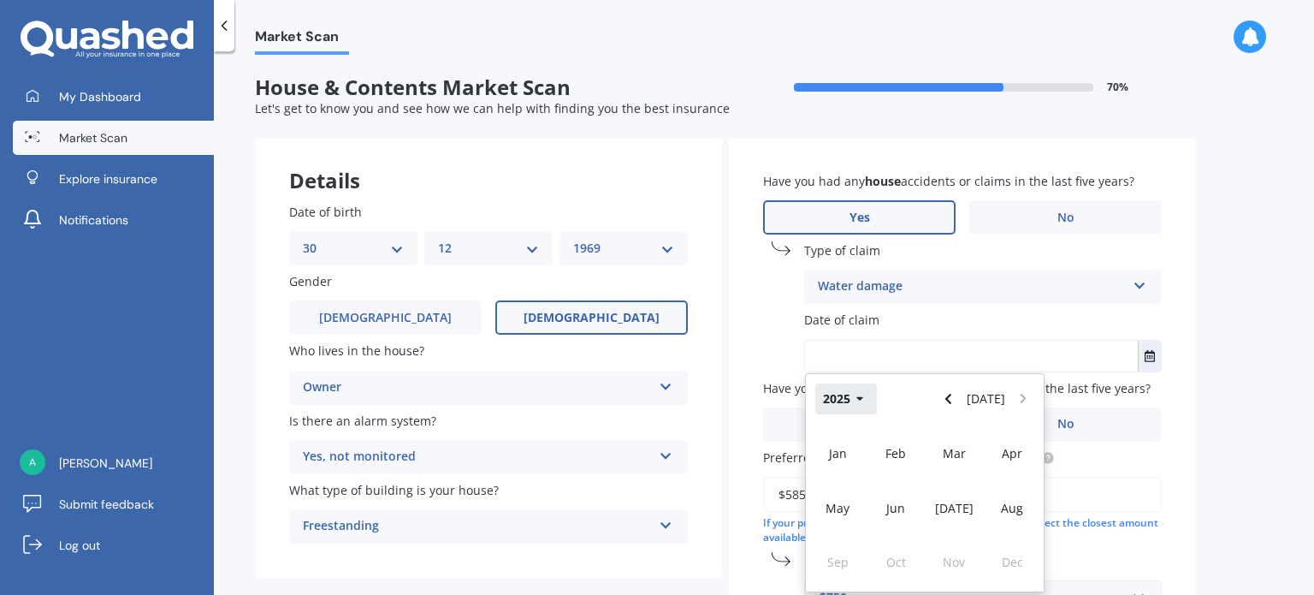
click at [859, 393] on icon "button" at bounding box center [861, 399] width 8 height 12
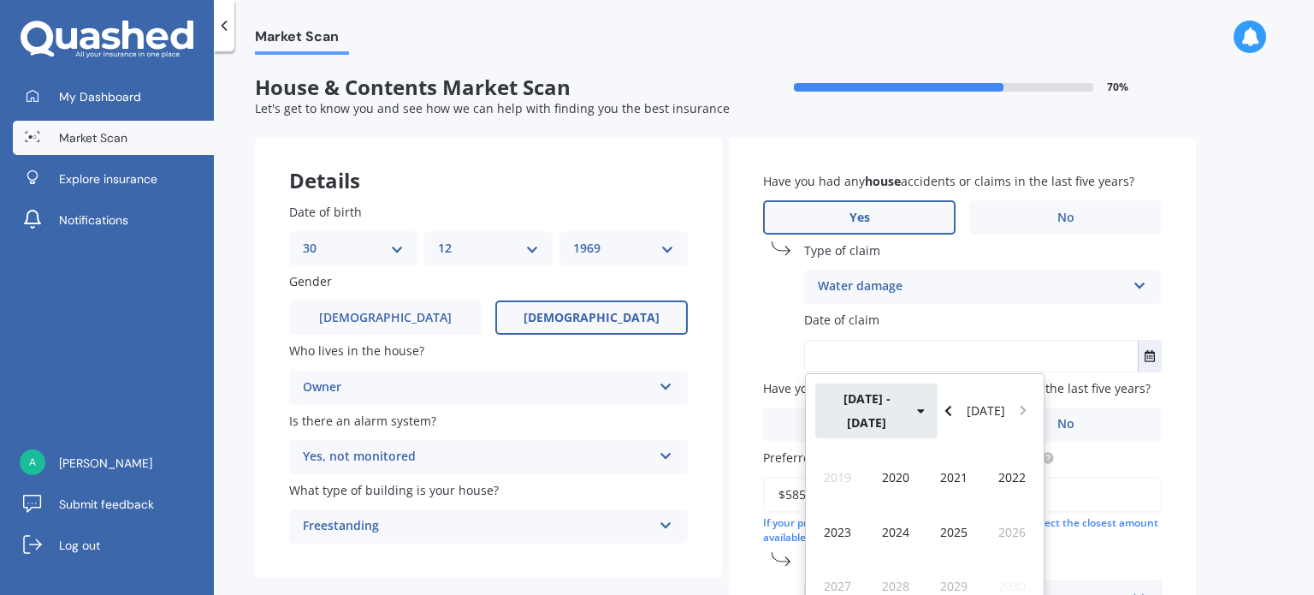
click at [917, 405] on icon "button" at bounding box center [921, 411] width 8 height 12
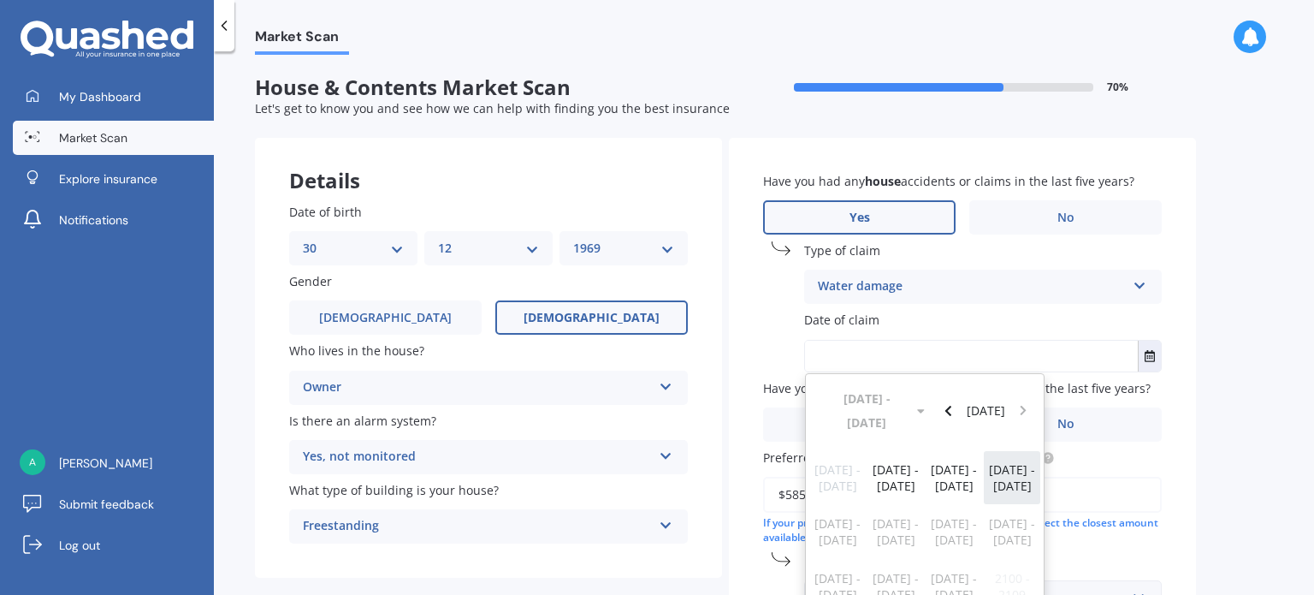
click at [1001, 461] on span "2020 - 2029" at bounding box center [1012, 477] width 46 height 33
click at [1017, 469] on span "2022" at bounding box center [1012, 477] width 27 height 16
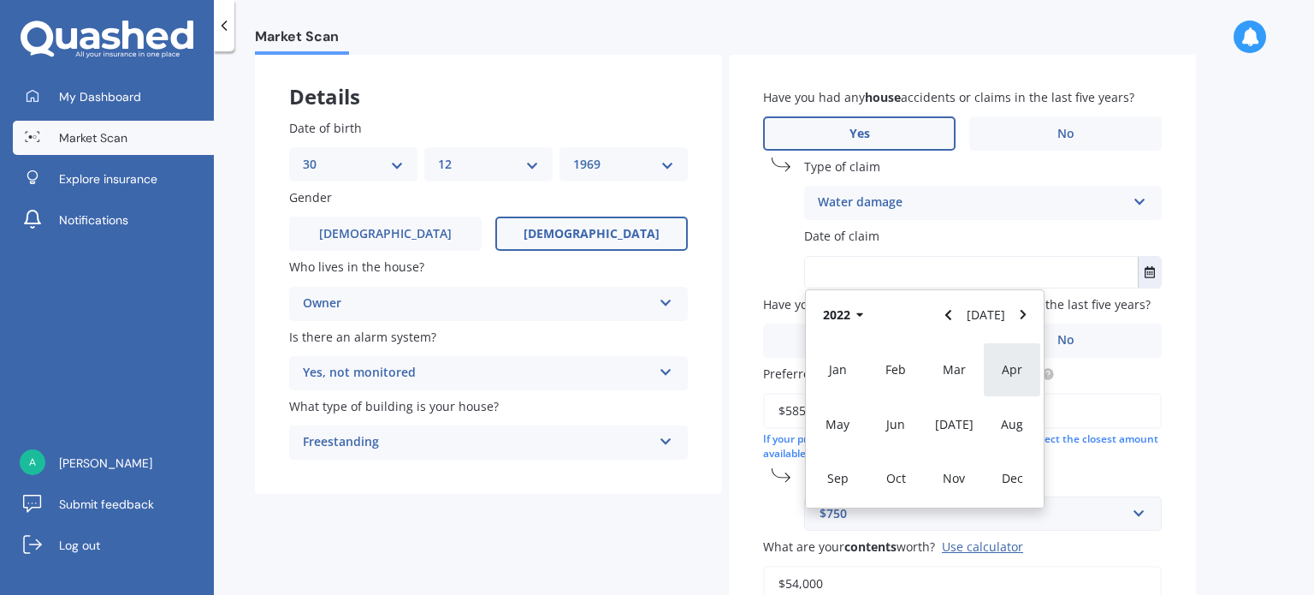
scroll to position [86, 0]
click at [1013, 474] on span "Dec" at bounding box center [1012, 476] width 21 height 16
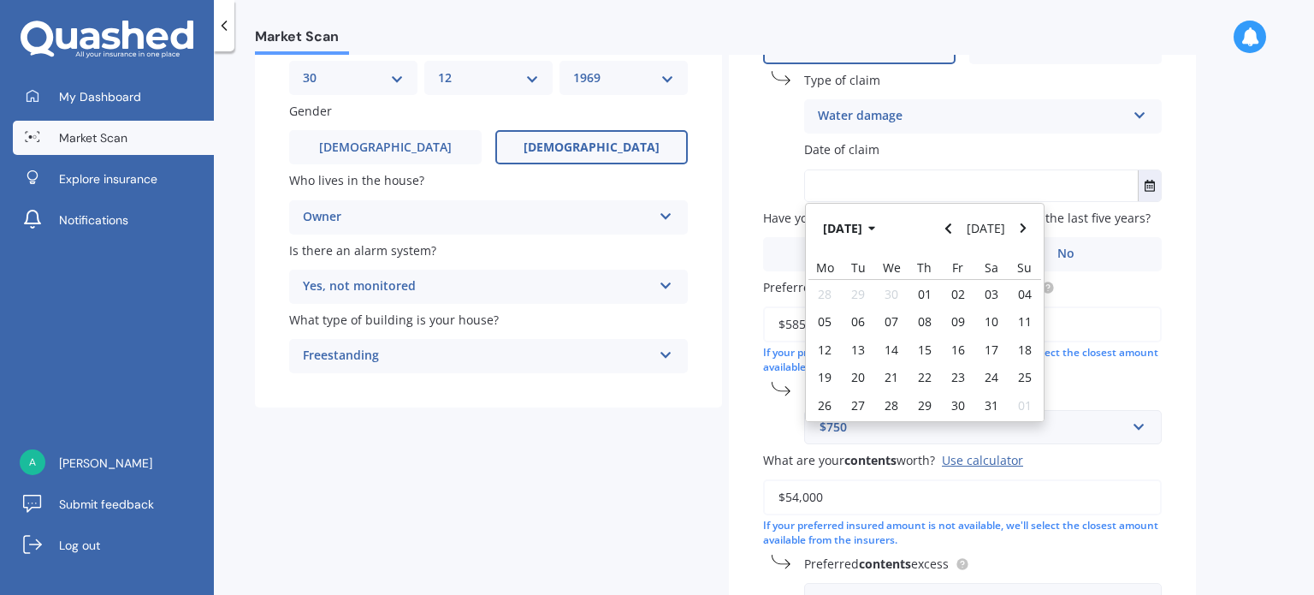
scroll to position [171, 0]
click at [888, 397] on span "28" at bounding box center [892, 404] width 14 height 16
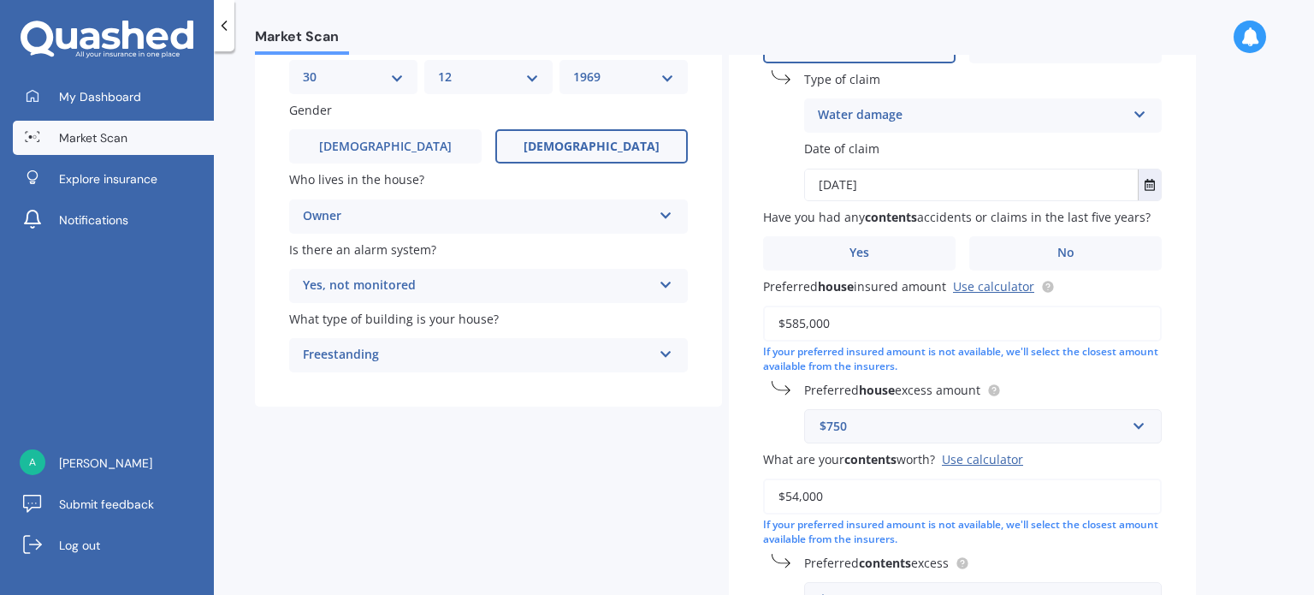
drag, startPoint x: 878, startPoint y: 183, endPoint x: 899, endPoint y: 187, distance: 21.0
click at [899, 187] on input "28/12/2022" at bounding box center [971, 184] width 333 height 31
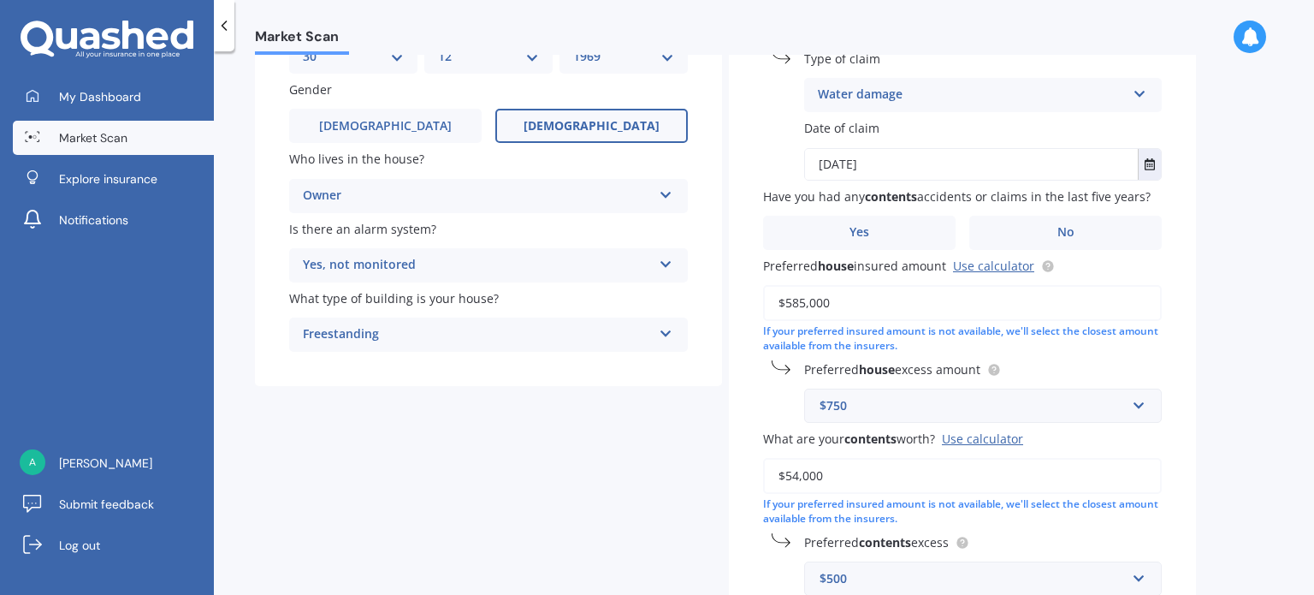
scroll to position [192, 0]
click at [899, 187] on span "Have you had any contents accidents or claims in the last five years?" at bounding box center [957, 196] width 388 height 18
drag, startPoint x: 871, startPoint y: 153, endPoint x: 883, endPoint y: 159, distance: 13.4
click at [883, 159] on input "28/12/2022" at bounding box center [971, 164] width 333 height 31
type input "28/12/2023"
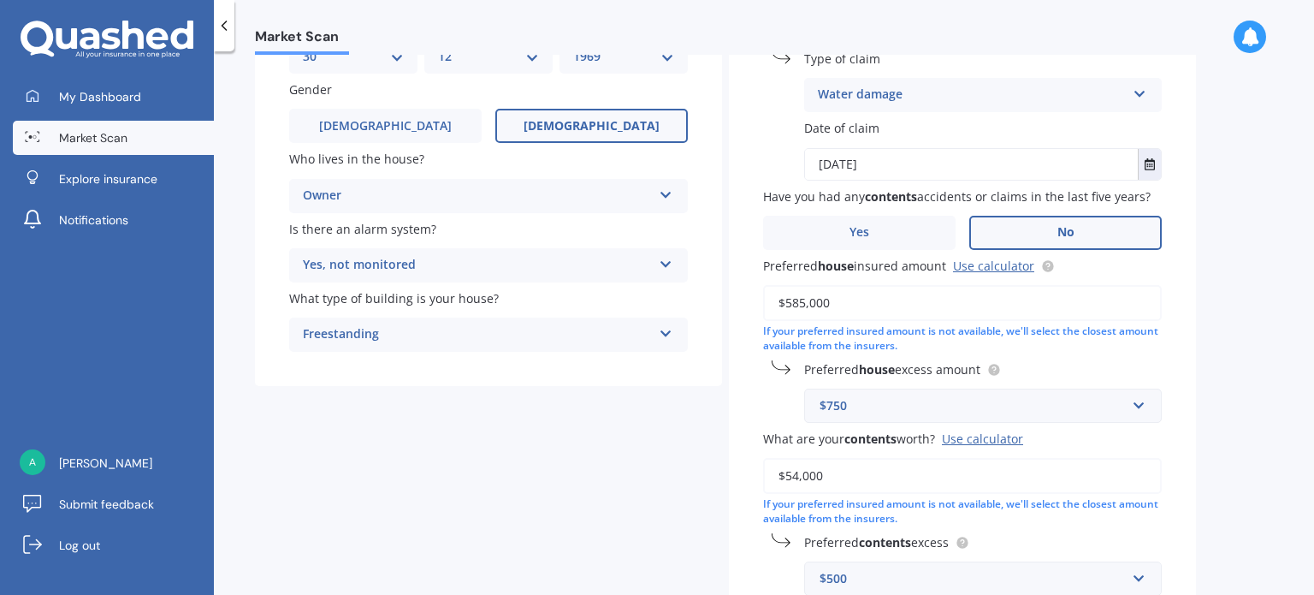
click at [1072, 234] on span "No" at bounding box center [1066, 232] width 17 height 15
click at [0, 0] on input "No" at bounding box center [0, 0] width 0 height 0
click at [1072, 234] on span "No" at bounding box center [1066, 232] width 17 height 15
click at [0, 0] on input "No" at bounding box center [0, 0] width 0 height 0
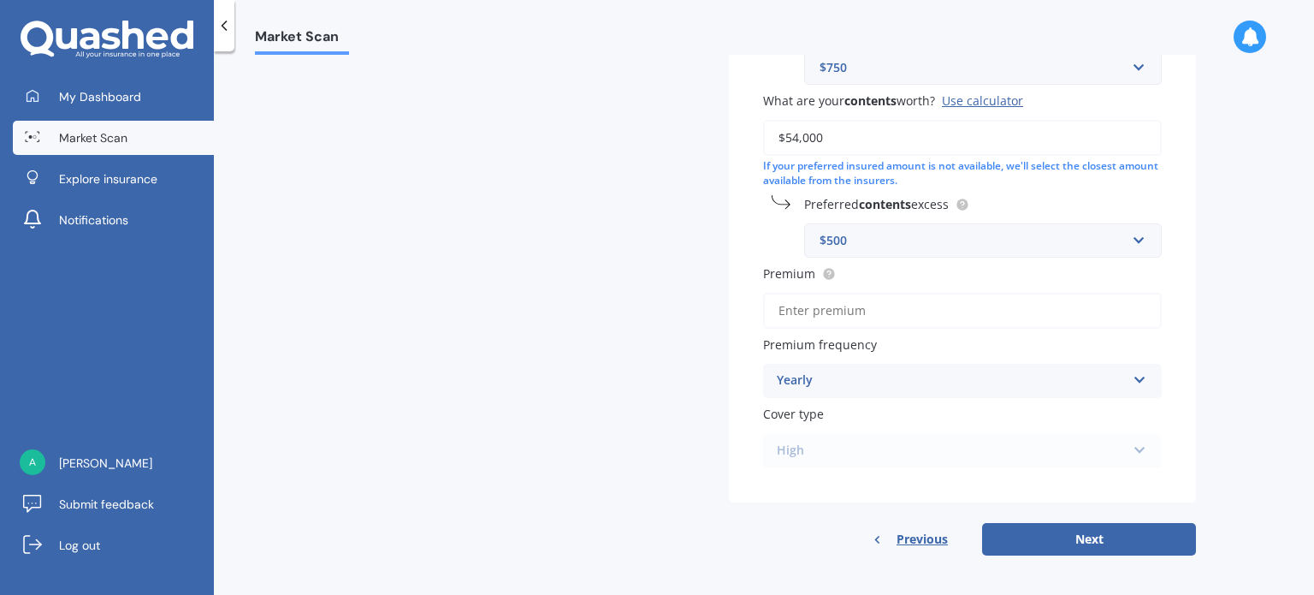
scroll to position [534, 0]
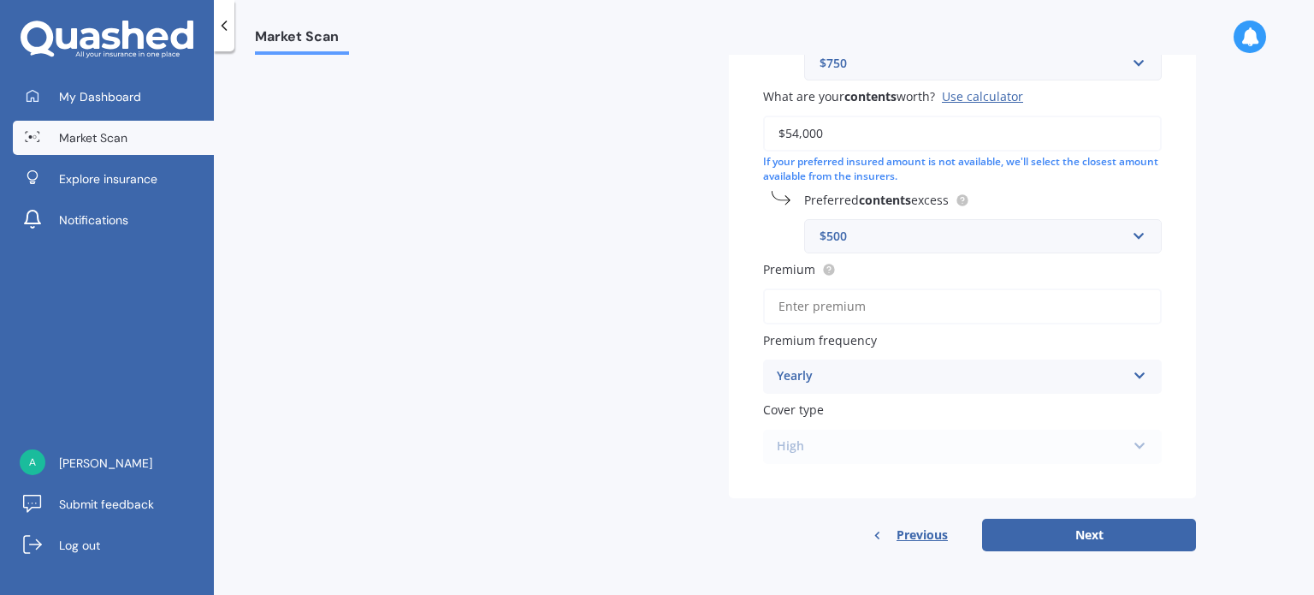
click at [1137, 376] on icon at bounding box center [1140, 372] width 15 height 12
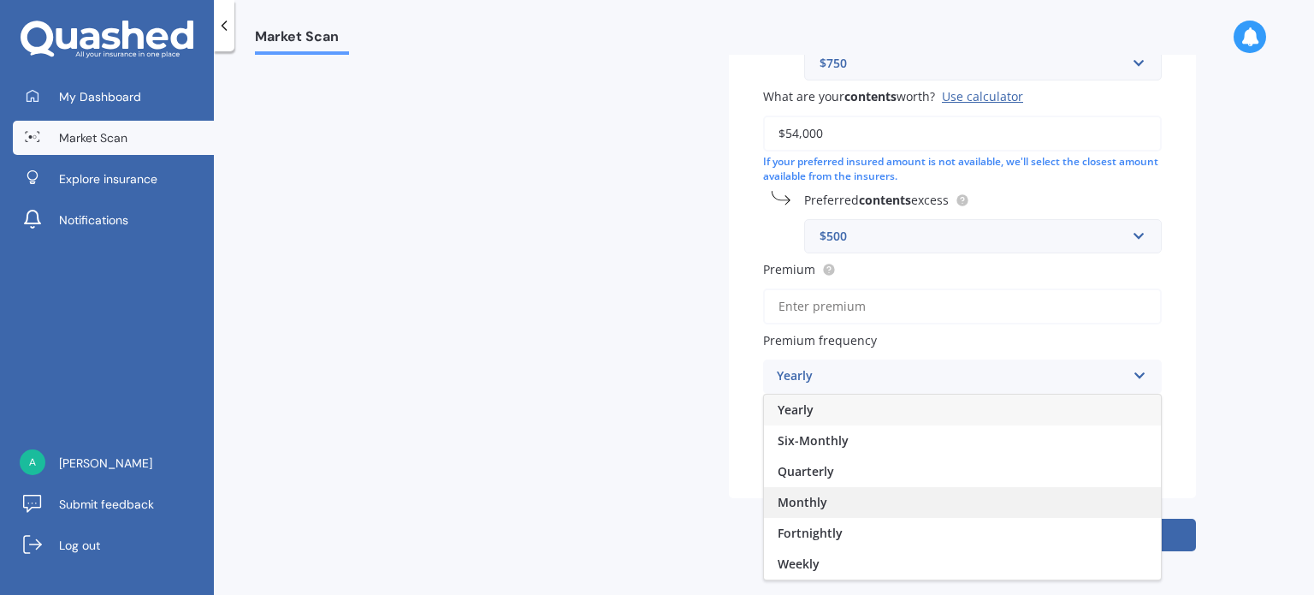
click at [938, 506] on div "Monthly" at bounding box center [962, 502] width 397 height 31
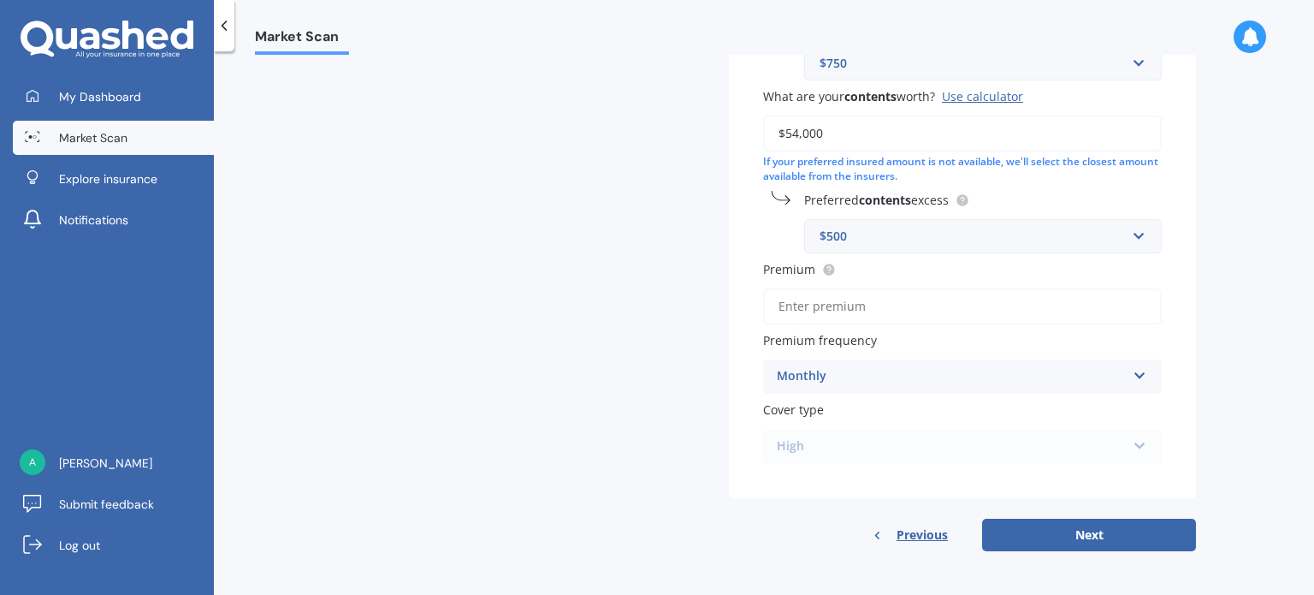
click at [1136, 444] on div "High High" at bounding box center [962, 447] width 399 height 34
click at [1078, 540] on button "Next" at bounding box center [1089, 535] width 214 height 33
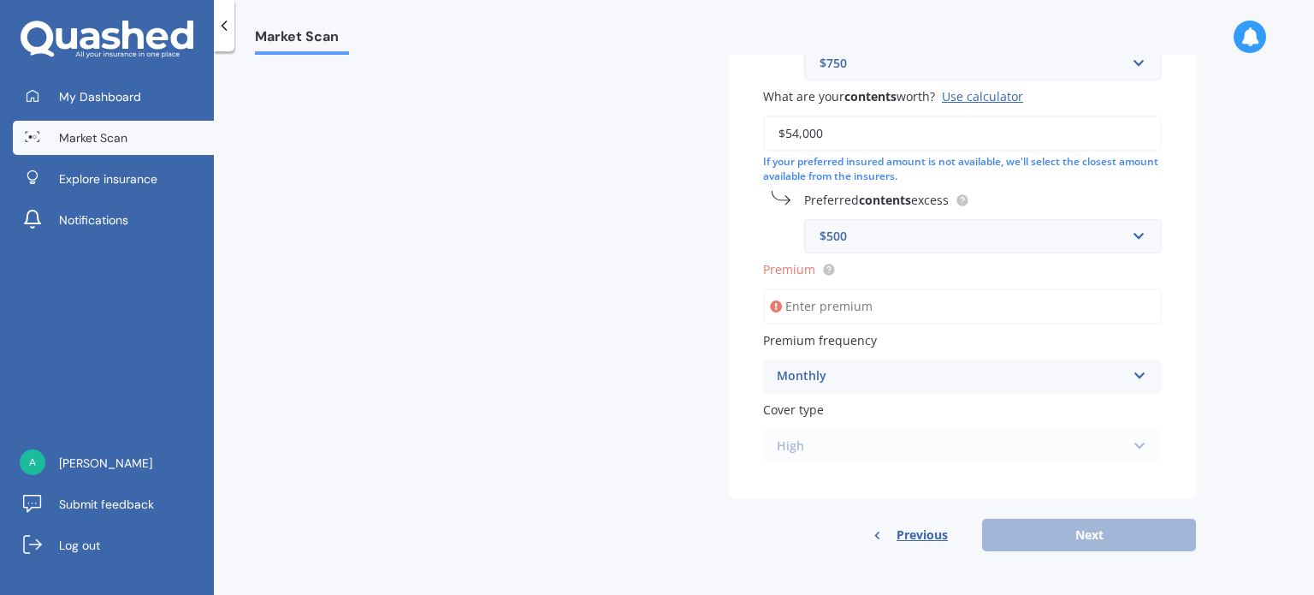
click at [839, 304] on input "Premium" at bounding box center [962, 306] width 399 height 36
click at [829, 309] on input "Premium" at bounding box center [962, 306] width 399 height 36
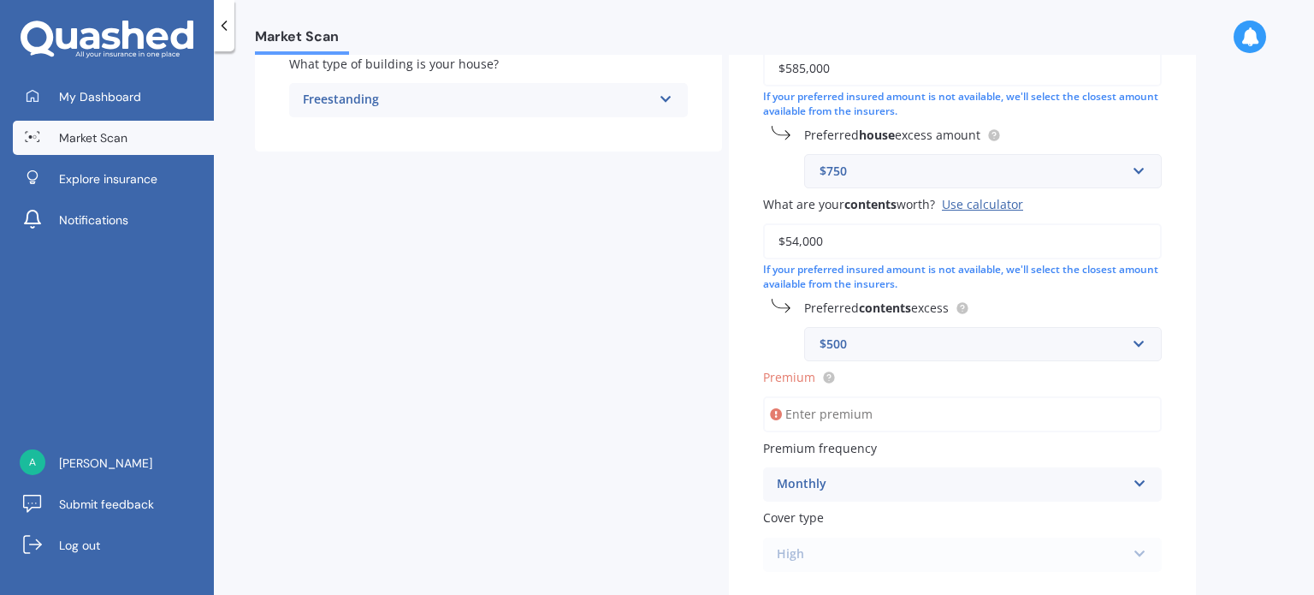
scroll to position [428, 0]
click at [817, 420] on input "Premium" at bounding box center [962, 412] width 399 height 36
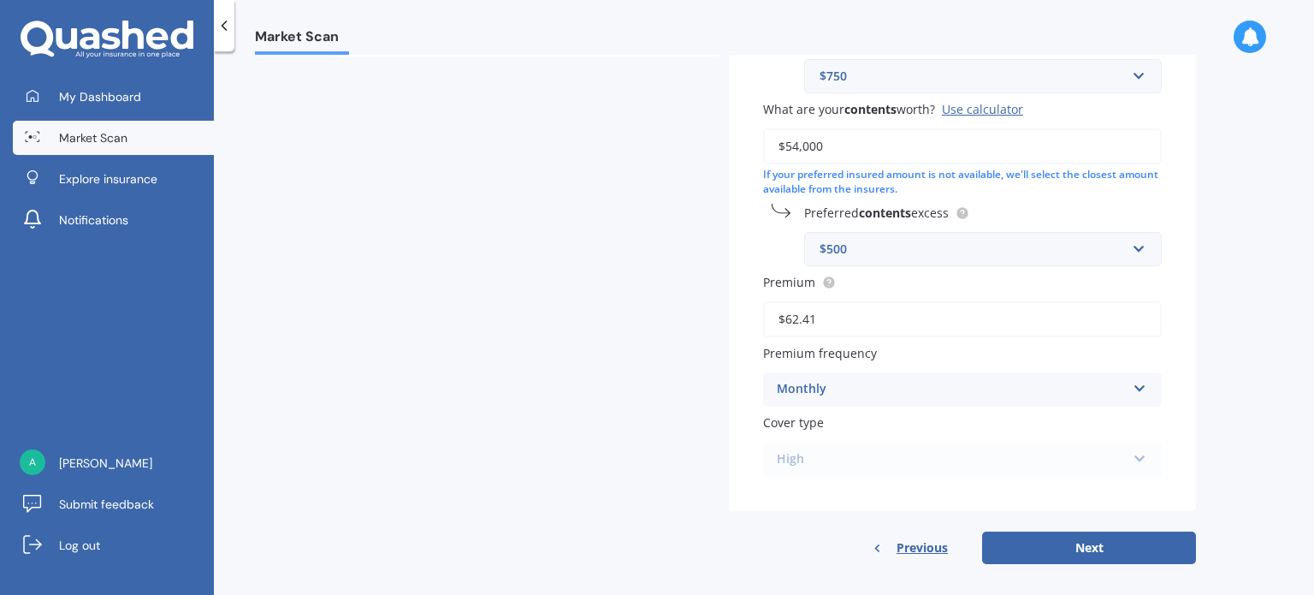
scroll to position [534, 0]
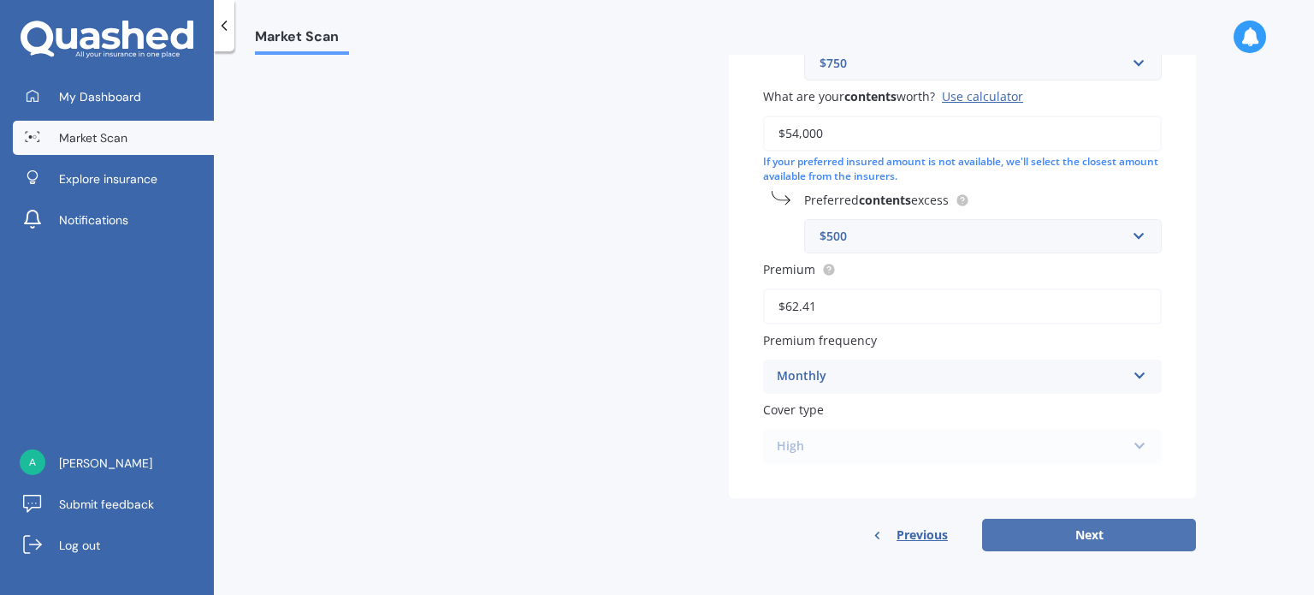
type input "$62.41"
click at [1075, 533] on button "Next" at bounding box center [1089, 535] width 214 height 33
select select "30"
select select "12"
select select "1969"
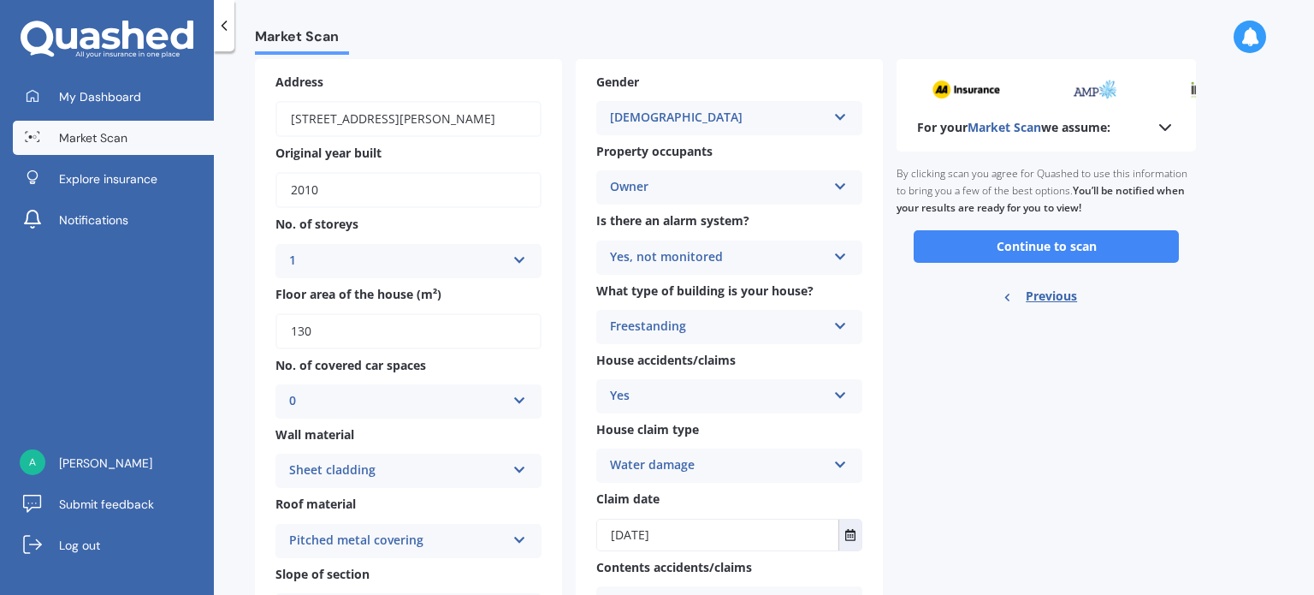
scroll to position [0, 0]
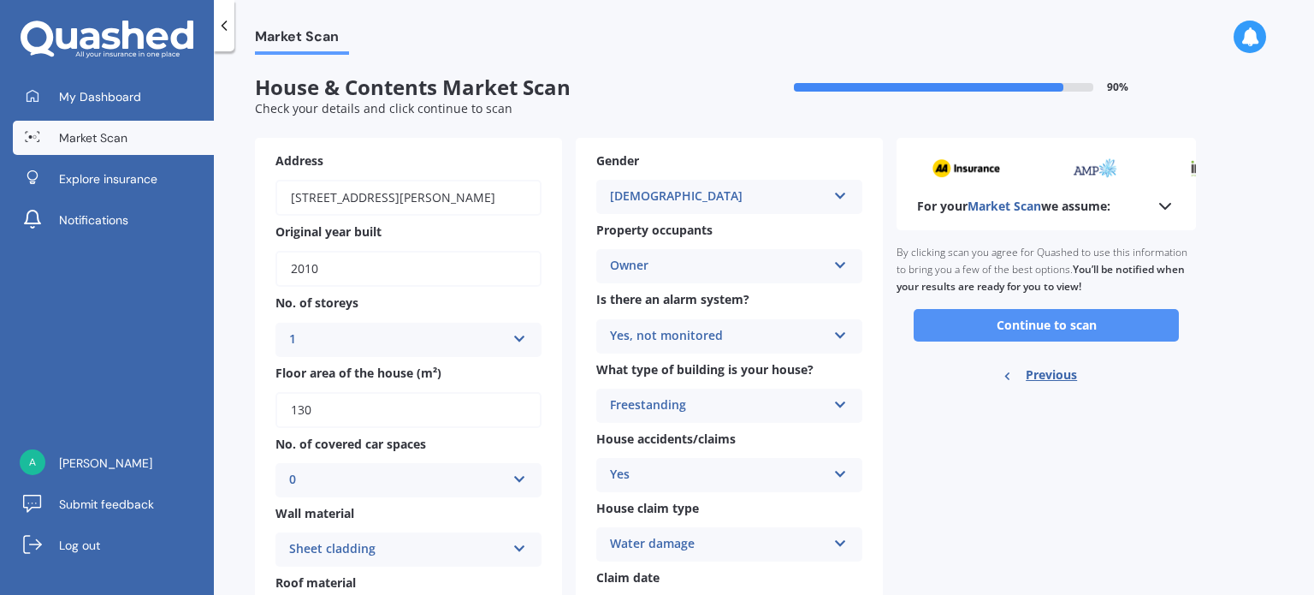
click at [999, 336] on button "Continue to scan" at bounding box center [1046, 325] width 265 height 33
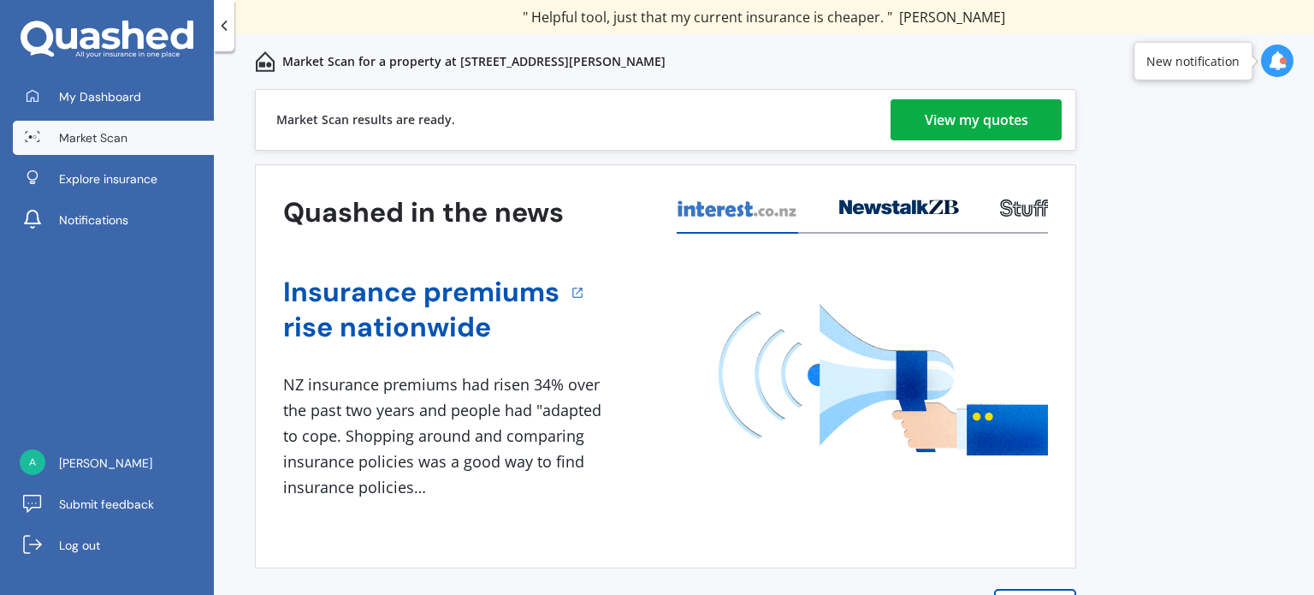
click at [942, 111] on div "View my quotes" at bounding box center [977, 119] width 104 height 41
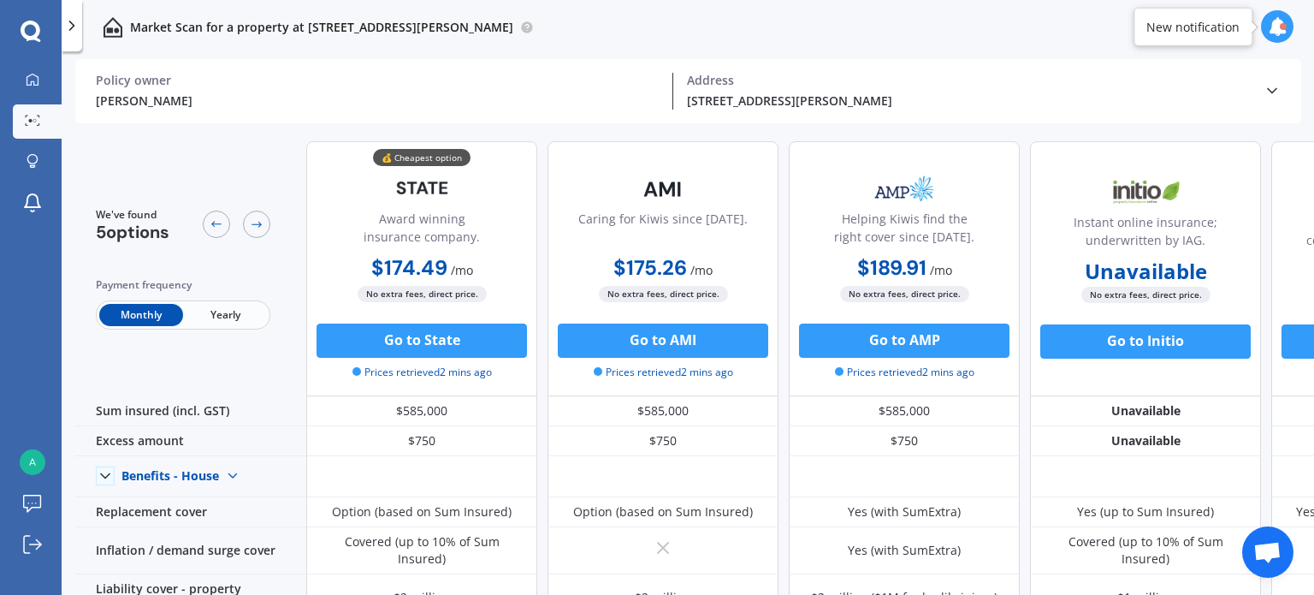
click at [1274, 27] on icon at bounding box center [1277, 26] width 19 height 19
click at [948, 35] on div "Market Scan for a property at 356 Hailes Road, Whananaki 0181" at bounding box center [688, 27] width 1253 height 55
click at [229, 317] on span "Yearly" at bounding box center [225, 315] width 84 height 22
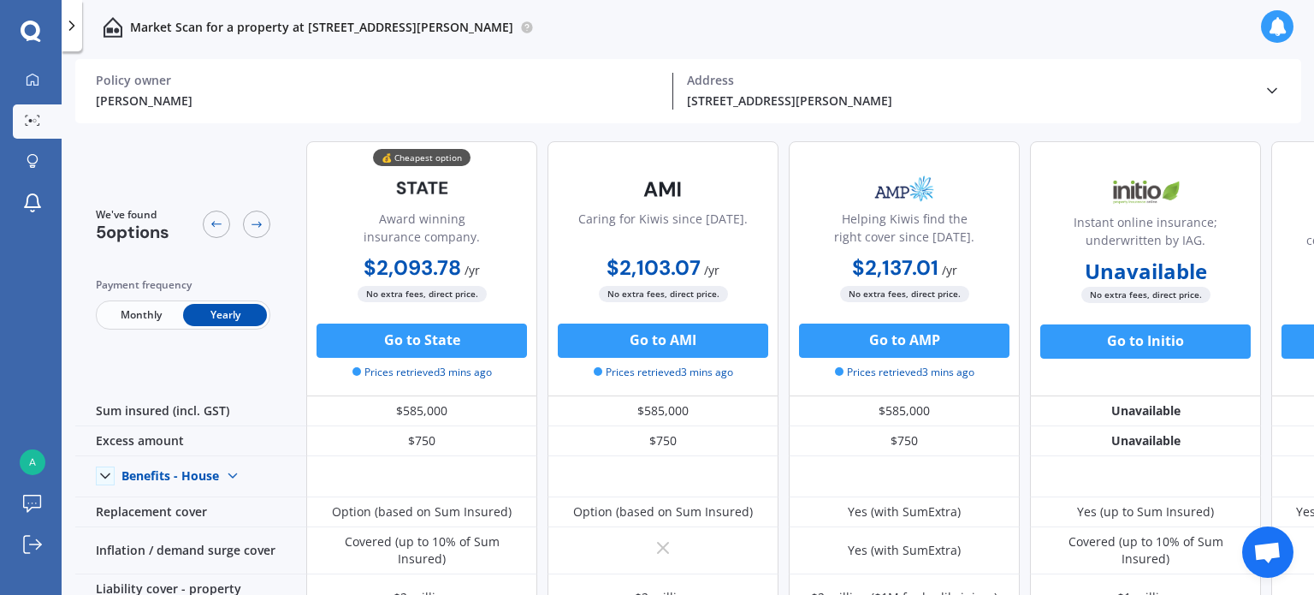
click at [140, 313] on span "Monthly" at bounding box center [141, 315] width 84 height 22
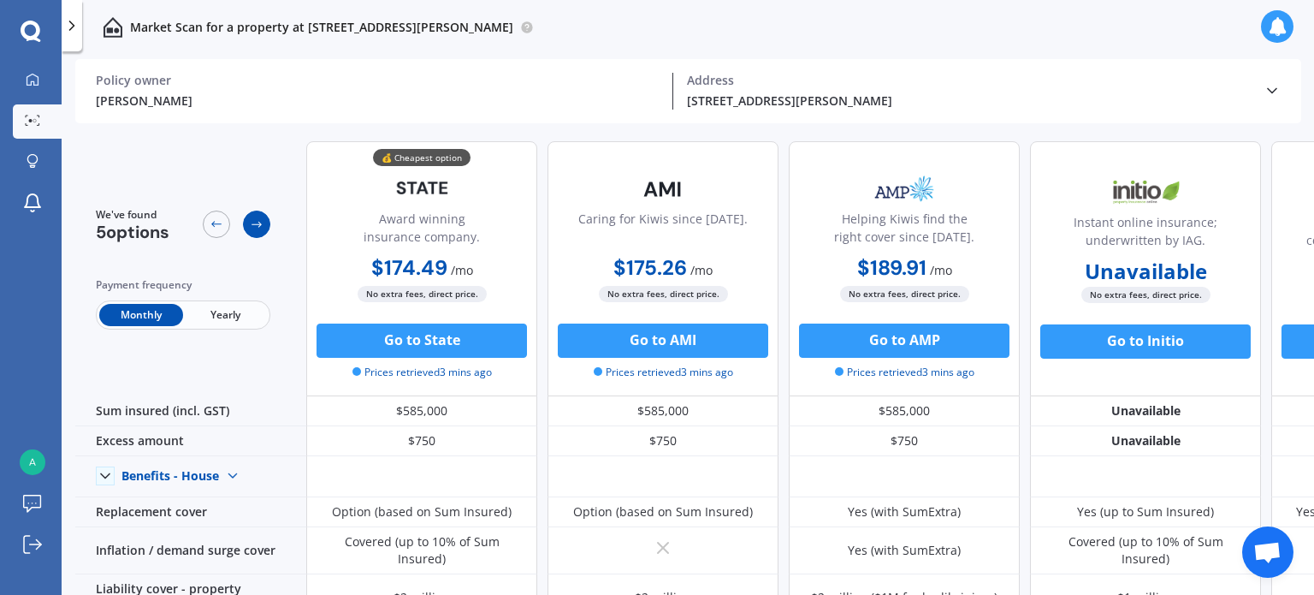
click at [258, 221] on icon at bounding box center [257, 224] width 14 height 14
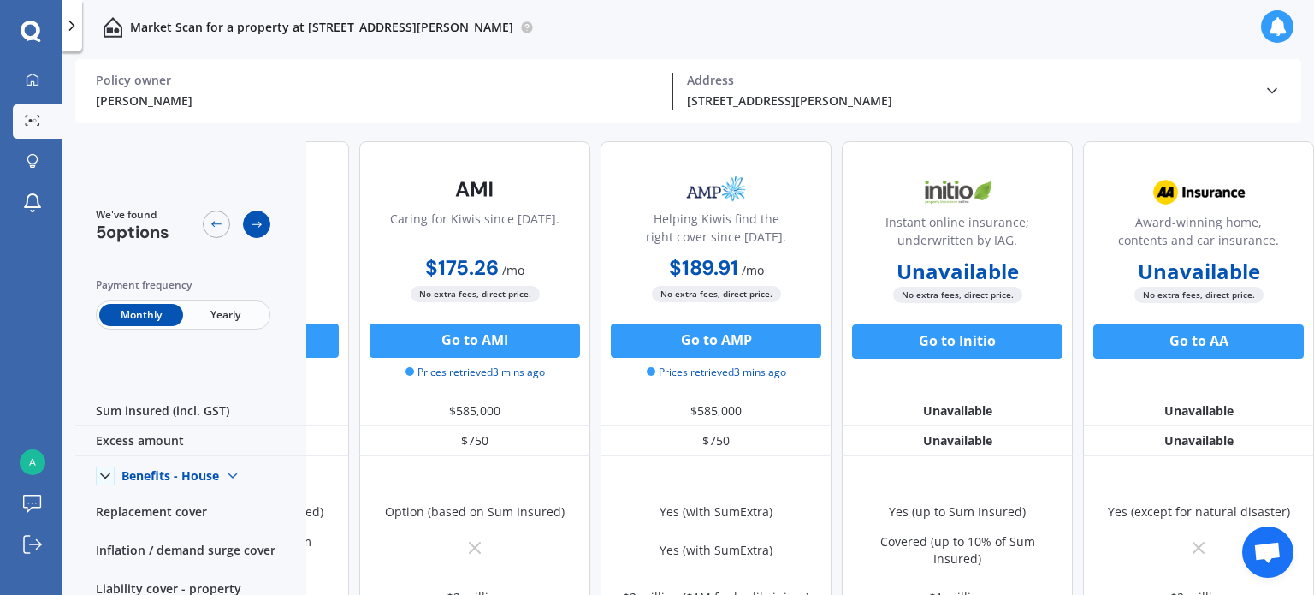
scroll to position [0, 196]
click at [258, 221] on icon at bounding box center [257, 224] width 14 height 14
click at [216, 222] on icon at bounding box center [217, 224] width 14 height 14
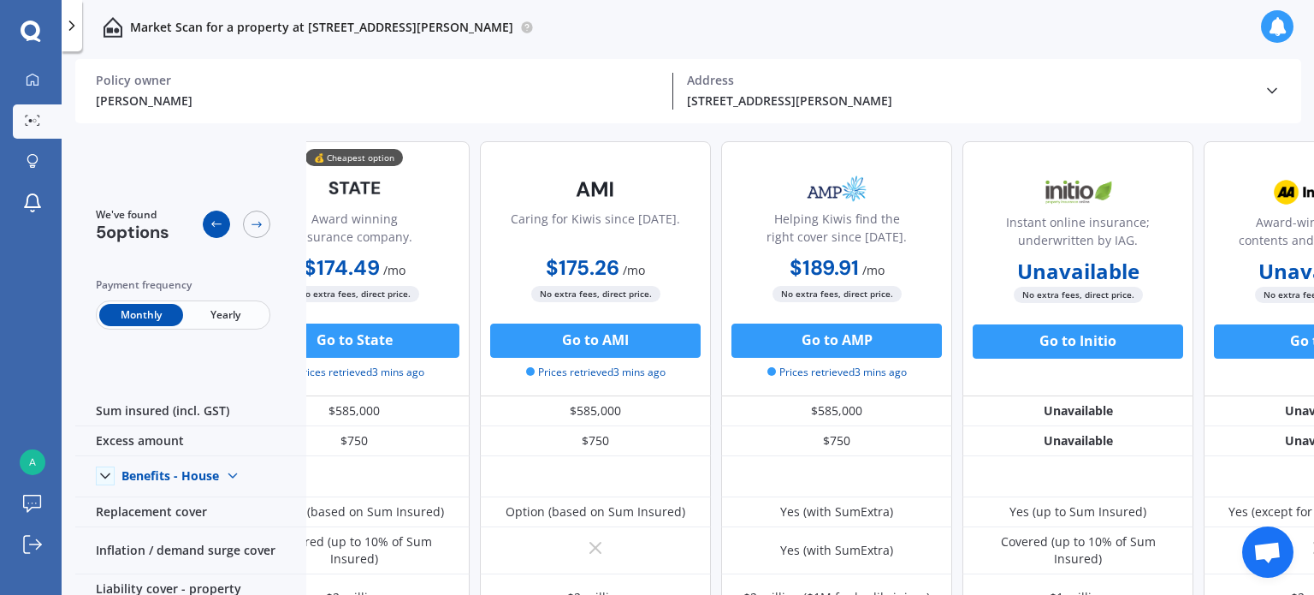
scroll to position [0, 0]
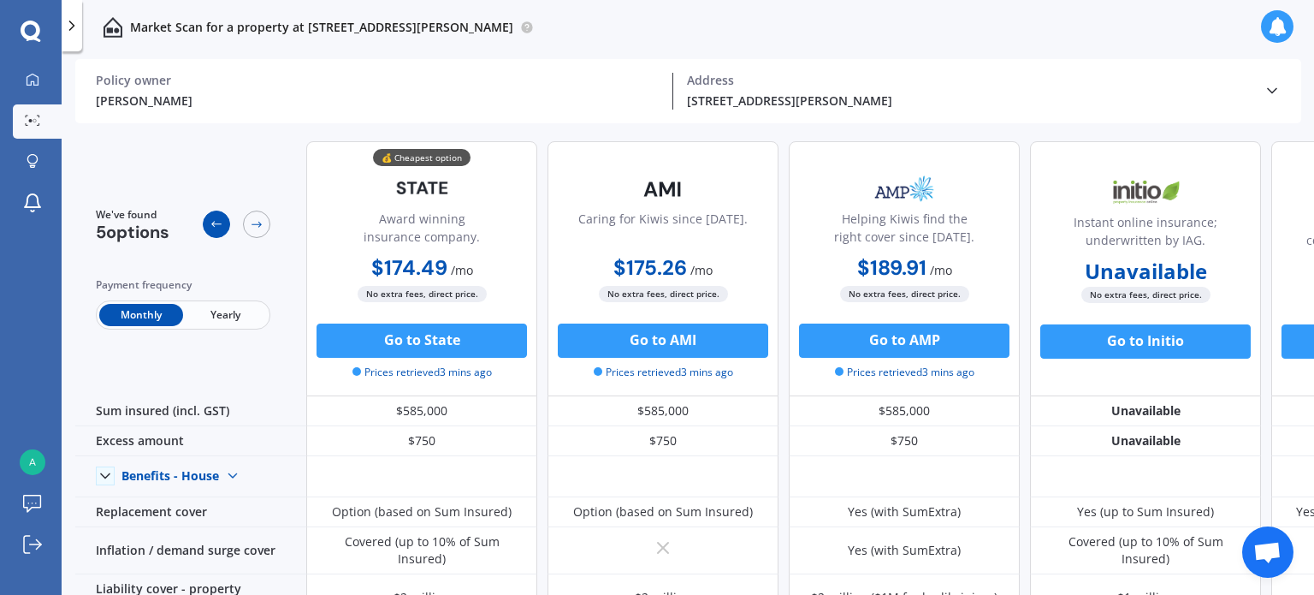
click at [216, 222] on icon at bounding box center [217, 224] width 14 height 14
